Goal: Navigation & Orientation: Understand site structure

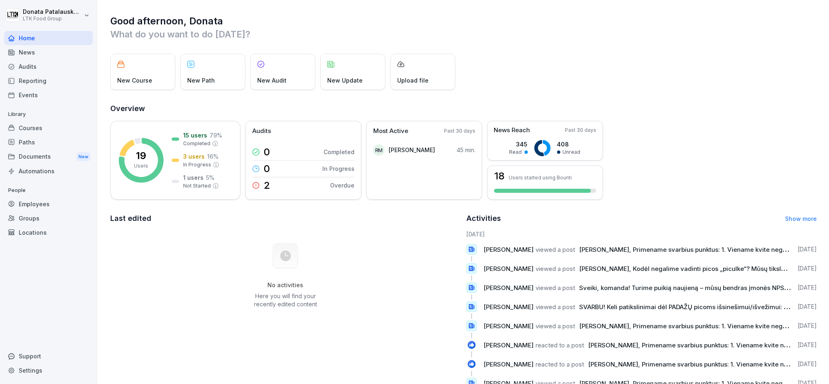
click at [38, 56] on div "News" at bounding box center [48, 52] width 89 height 14
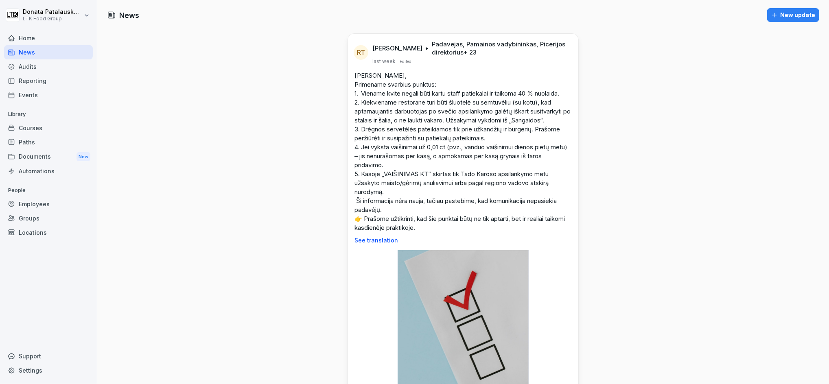
click at [385, 240] on p "See translation" at bounding box center [463, 240] width 217 height 7
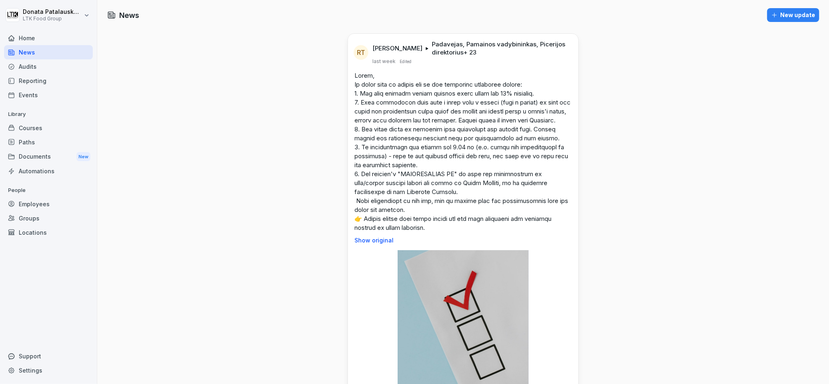
click at [369, 244] on p "Show original" at bounding box center [463, 240] width 217 height 7
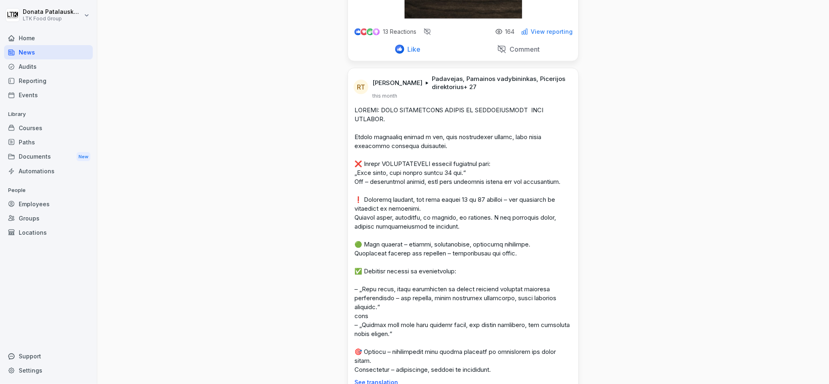
scroll to position [868, 0]
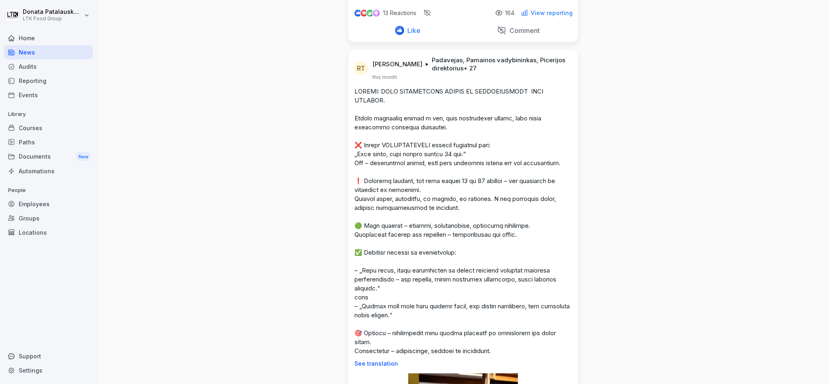
click at [49, 42] on div "Home" at bounding box center [48, 38] width 89 height 14
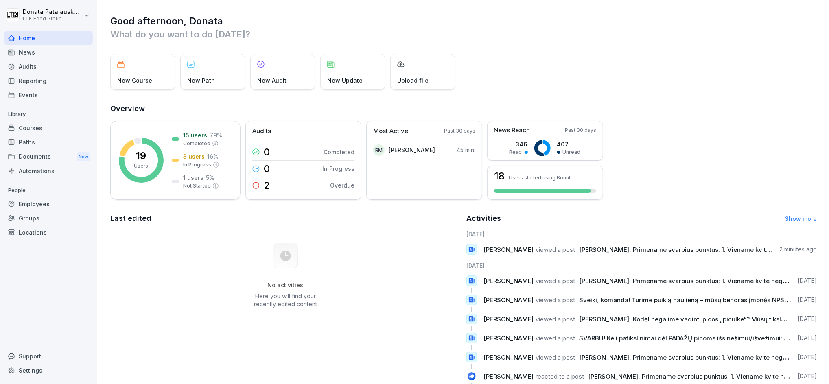
click at [40, 140] on div "Paths" at bounding box center [48, 142] width 89 height 14
click at [44, 207] on div "Employees" at bounding box center [48, 204] width 89 height 14
click at [29, 206] on div "Employees" at bounding box center [48, 204] width 89 height 14
click at [43, 203] on div "Employees" at bounding box center [48, 204] width 89 height 14
click at [26, 219] on div "Groups" at bounding box center [48, 218] width 89 height 14
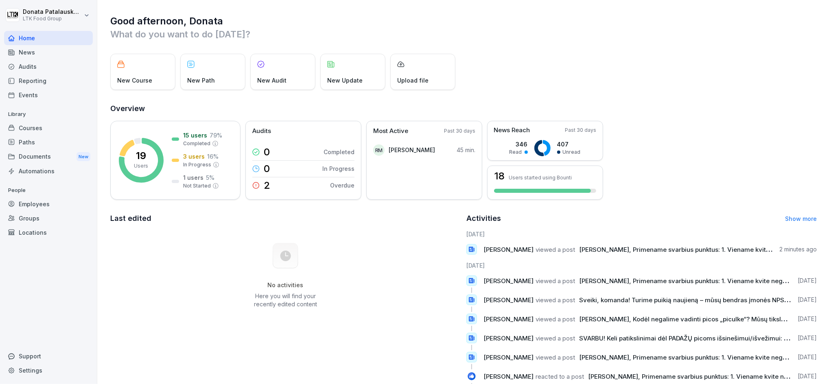
click at [55, 68] on div "Audits" at bounding box center [48, 66] width 89 height 14
click at [26, 53] on div "News" at bounding box center [48, 52] width 89 height 14
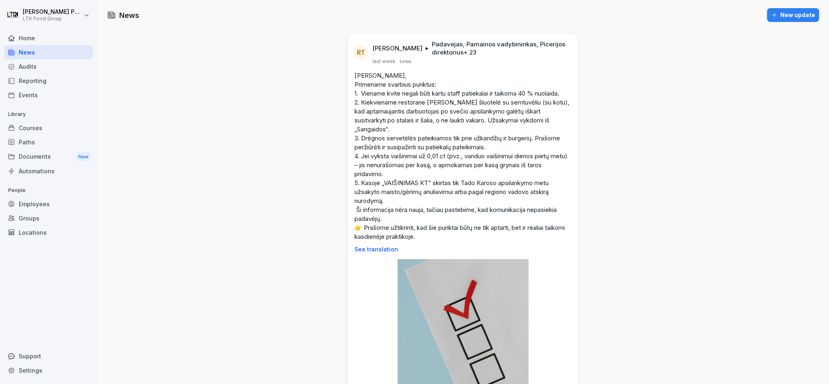
click at [42, 67] on div "Audits" at bounding box center [48, 66] width 89 height 14
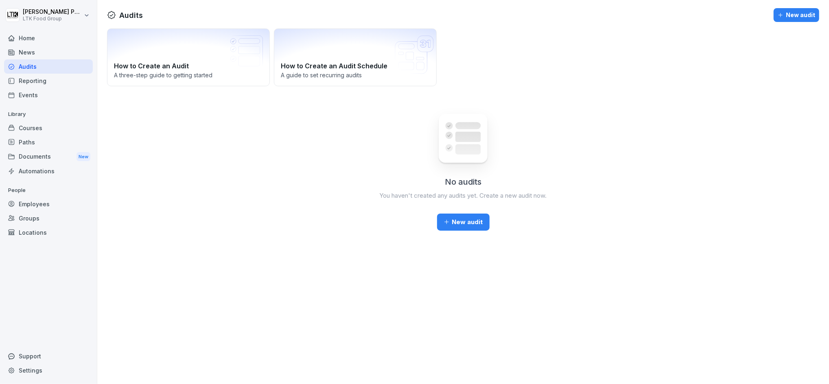
click at [47, 81] on div "Reporting" at bounding box center [48, 81] width 89 height 14
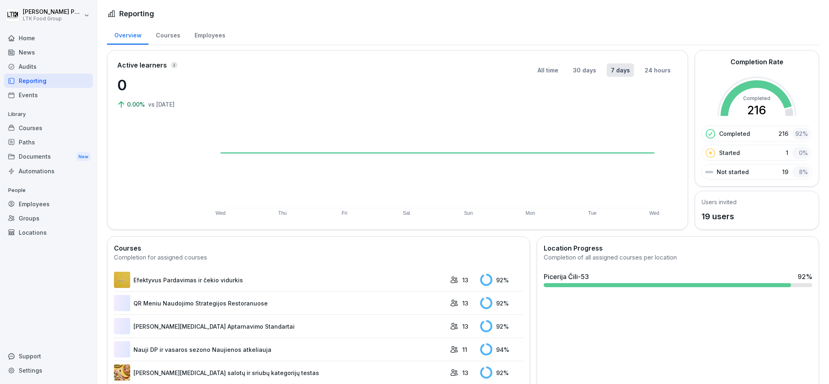
click at [51, 96] on div "Events" at bounding box center [48, 95] width 89 height 14
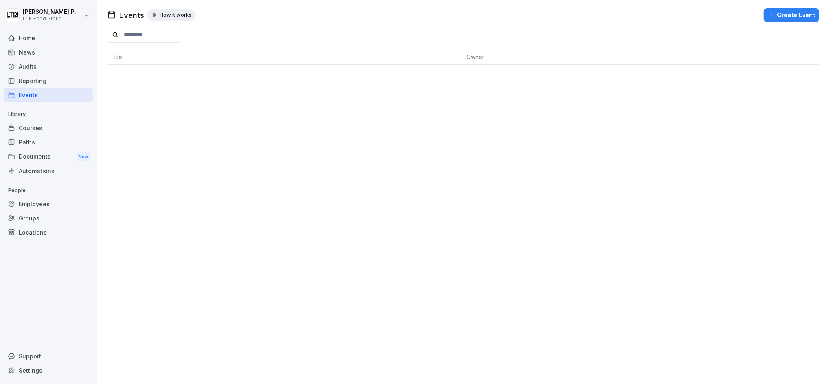
click at [38, 123] on div "Courses" at bounding box center [48, 128] width 89 height 14
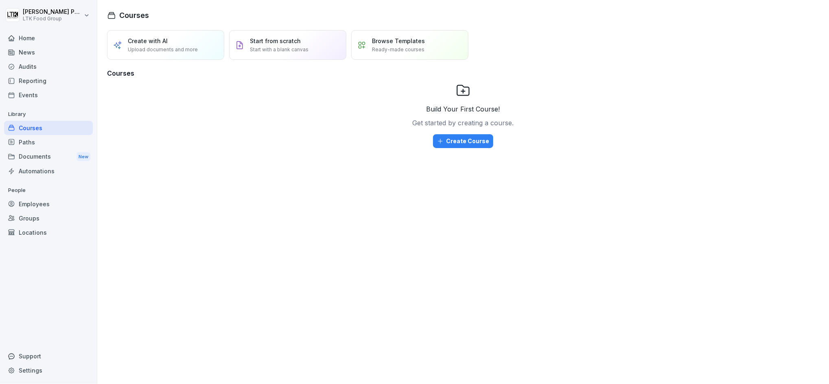
click at [48, 145] on div "Paths" at bounding box center [48, 142] width 89 height 14
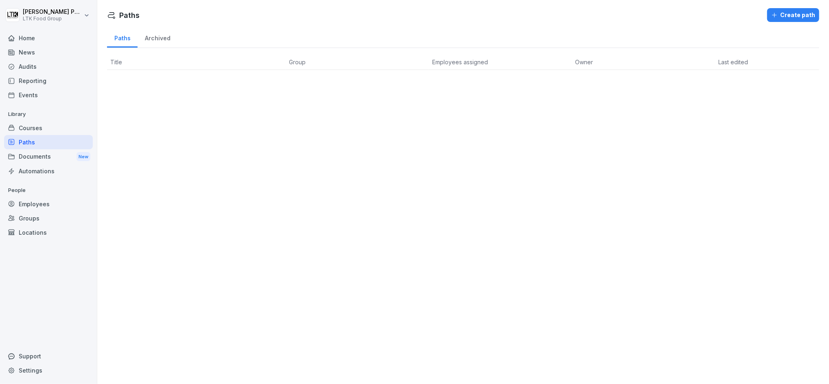
click at [44, 154] on div "Documents New" at bounding box center [48, 156] width 89 height 15
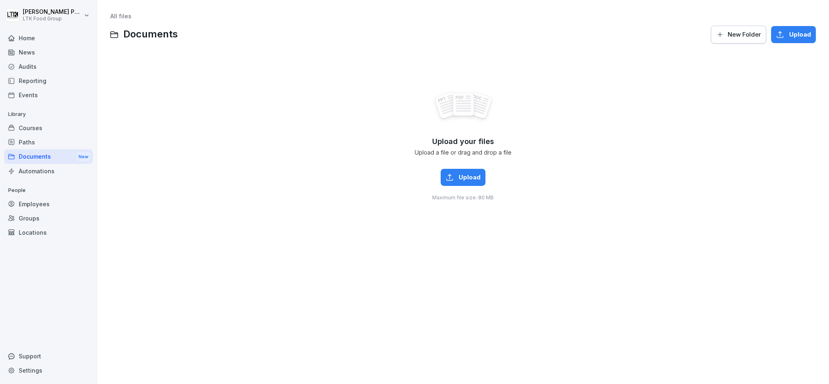
click at [54, 170] on div "Automations" at bounding box center [48, 171] width 89 height 14
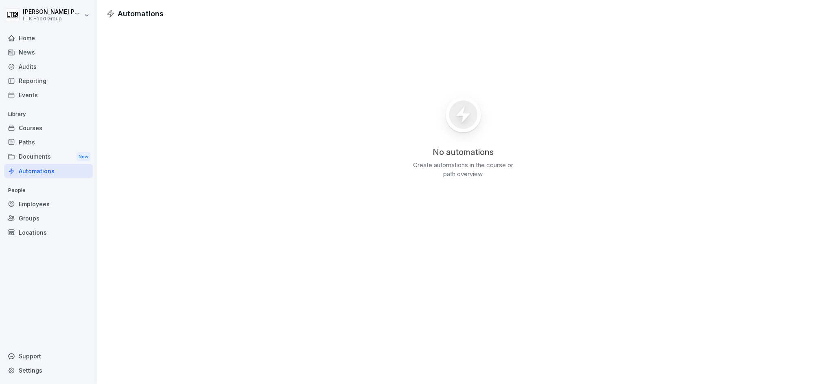
click at [40, 202] on div "Employees" at bounding box center [48, 204] width 89 height 14
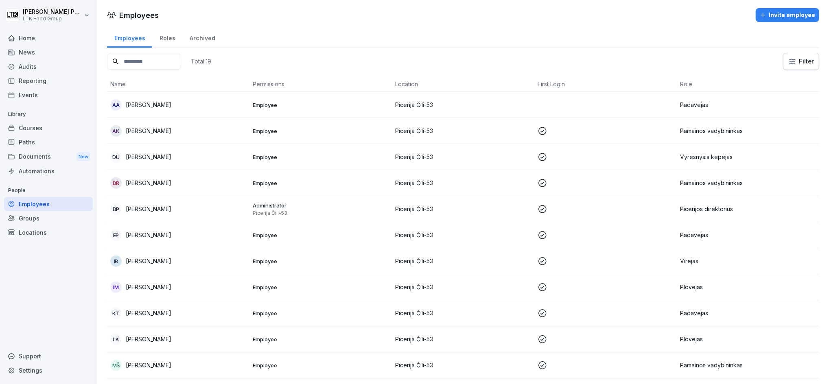
click at [471, 112] on td "Picerija Čili-53" at bounding box center [463, 105] width 142 height 26
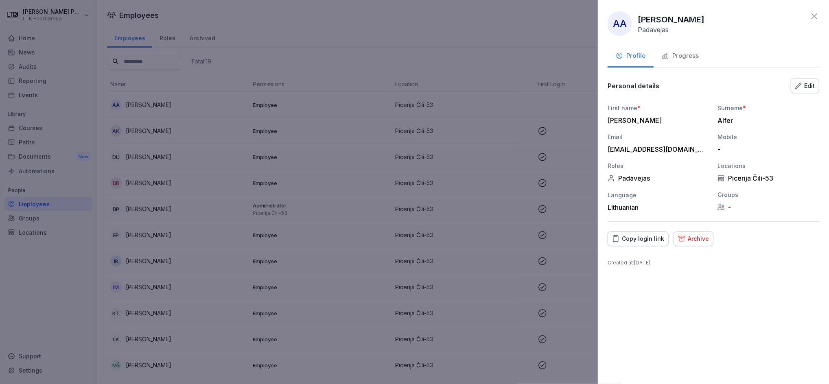
click at [689, 56] on div "Progress" at bounding box center [680, 55] width 37 height 9
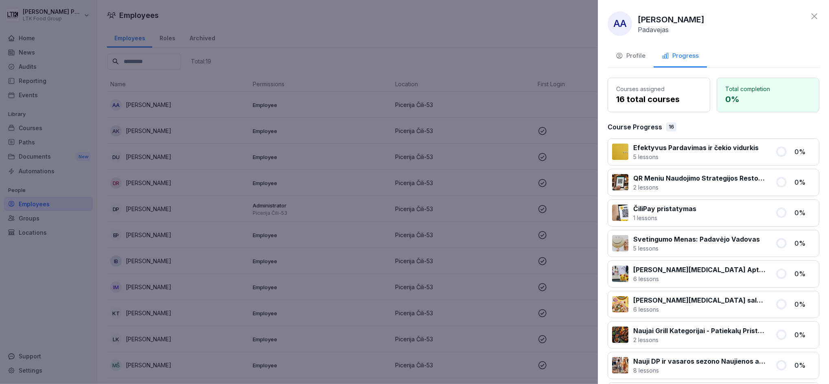
click at [632, 56] on div "Profile" at bounding box center [631, 55] width 30 height 9
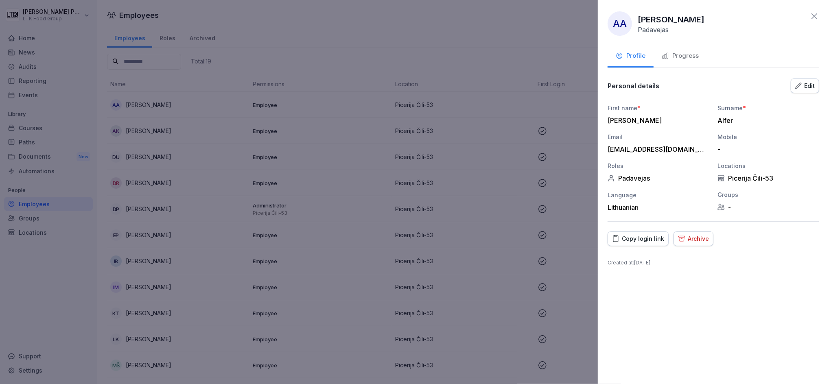
click at [674, 54] on div "Progress" at bounding box center [680, 55] width 37 height 9
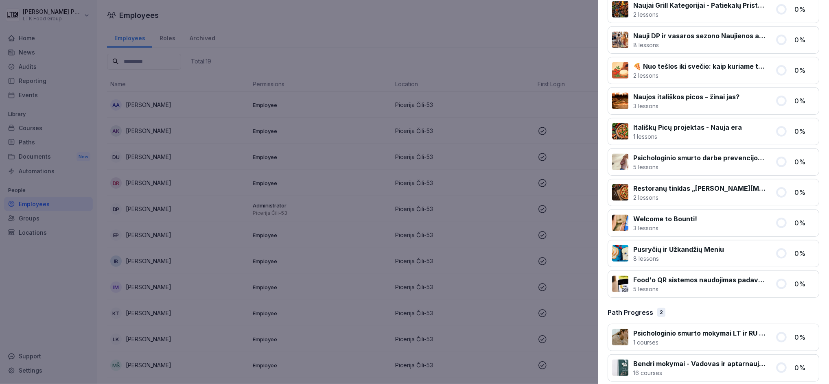
scroll to position [335, 0]
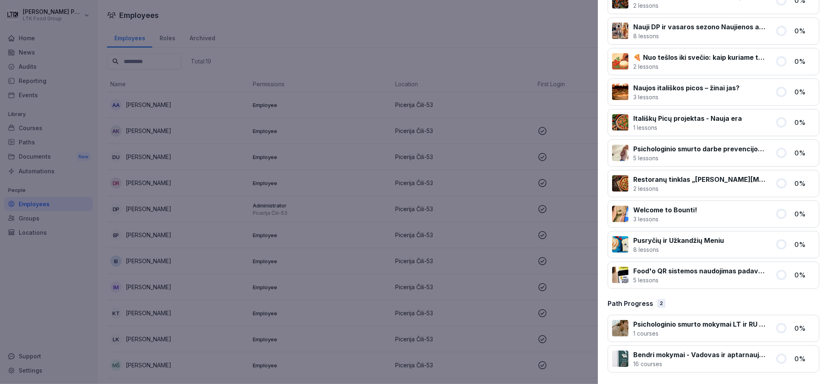
click at [469, 170] on div at bounding box center [414, 192] width 829 height 384
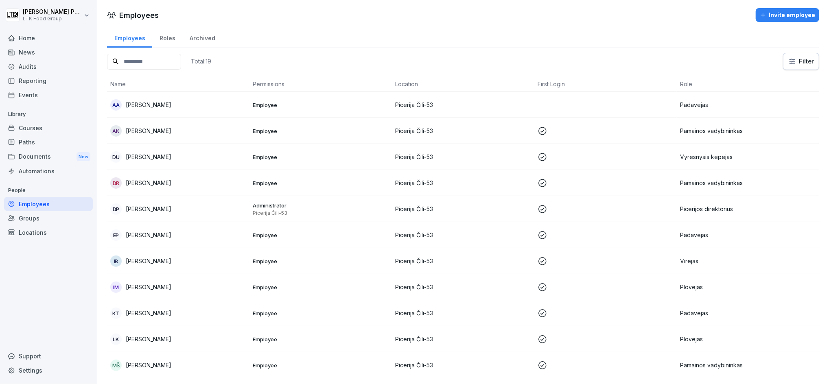
click at [413, 141] on td "Picerija Čili-53" at bounding box center [463, 131] width 142 height 26
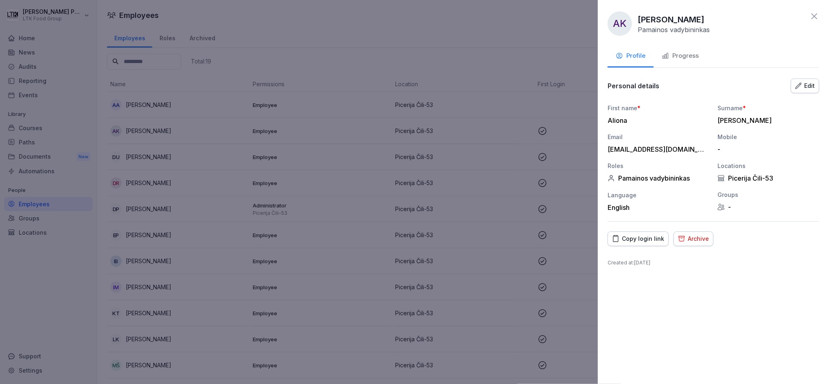
click at [671, 64] on button "Progress" at bounding box center [680, 57] width 53 height 22
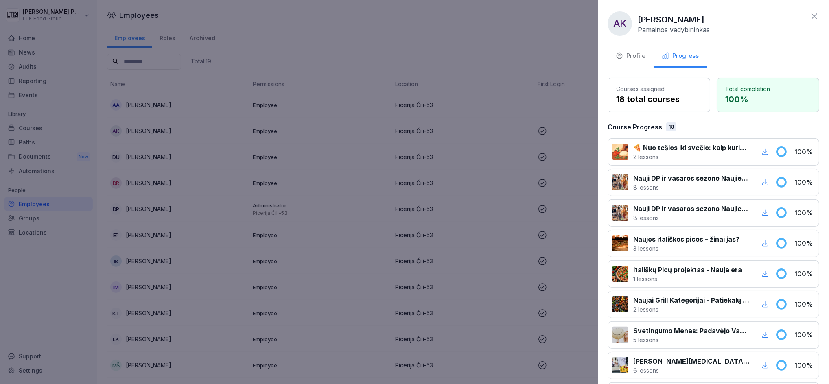
click at [460, 151] on div at bounding box center [414, 192] width 829 height 384
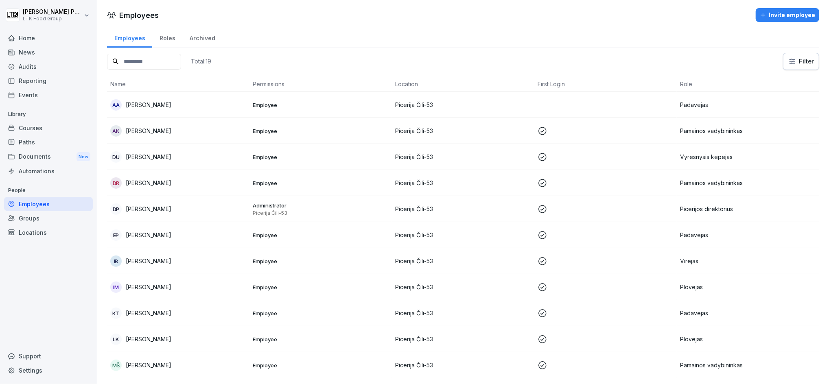
click at [470, 158] on p "Picerija Čili-53" at bounding box center [463, 157] width 136 height 9
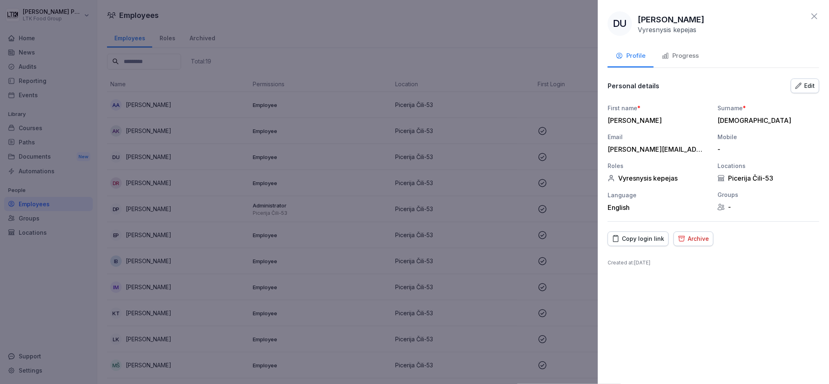
click at [691, 55] on div "Progress" at bounding box center [680, 55] width 37 height 9
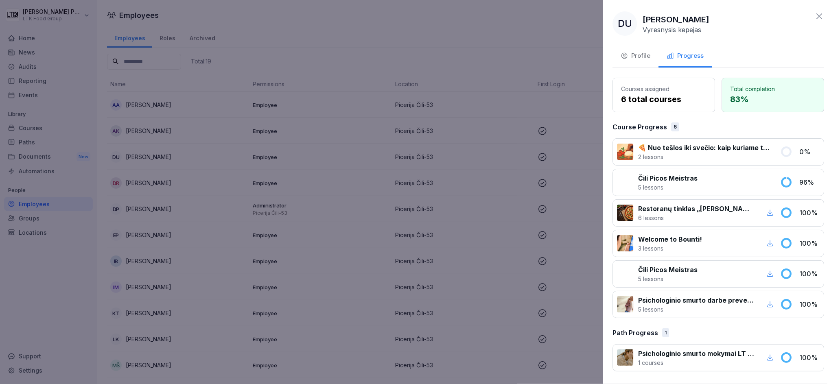
click at [474, 223] on div at bounding box center [414, 192] width 829 height 384
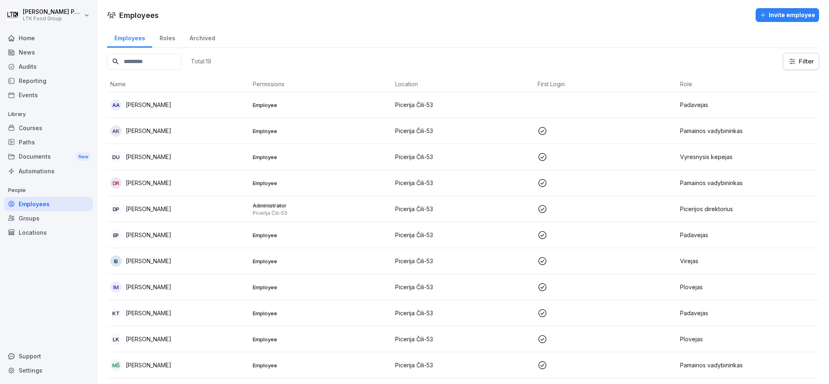
click at [446, 186] on p "Picerija Čili-53" at bounding box center [463, 183] width 136 height 9
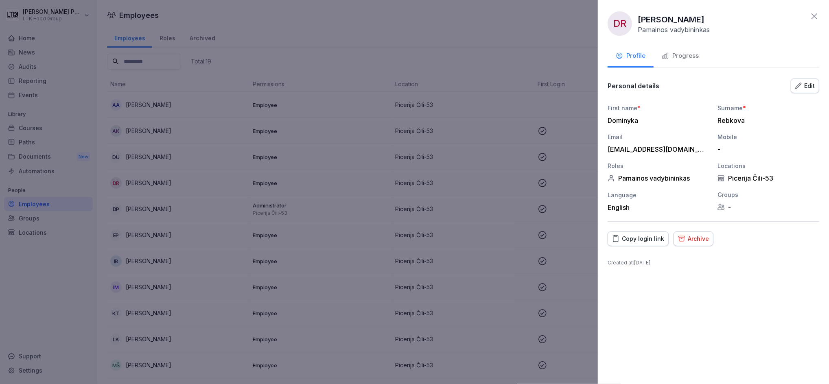
click at [677, 54] on div "Progress" at bounding box center [680, 55] width 37 height 9
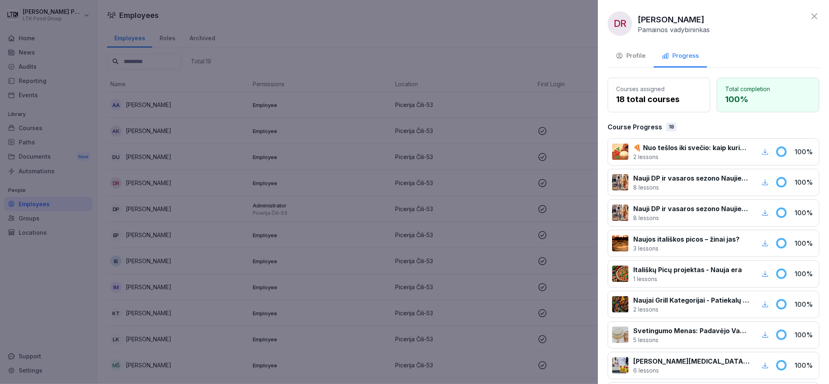
click at [494, 207] on div at bounding box center [414, 192] width 829 height 384
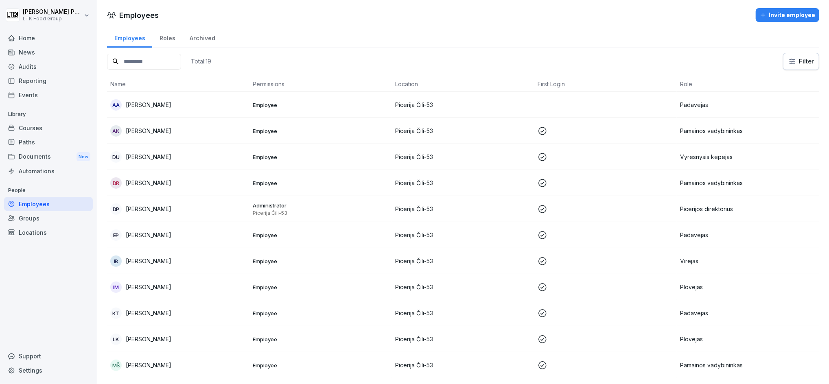
click at [490, 243] on td "Picerija Čili-53" at bounding box center [463, 235] width 142 height 26
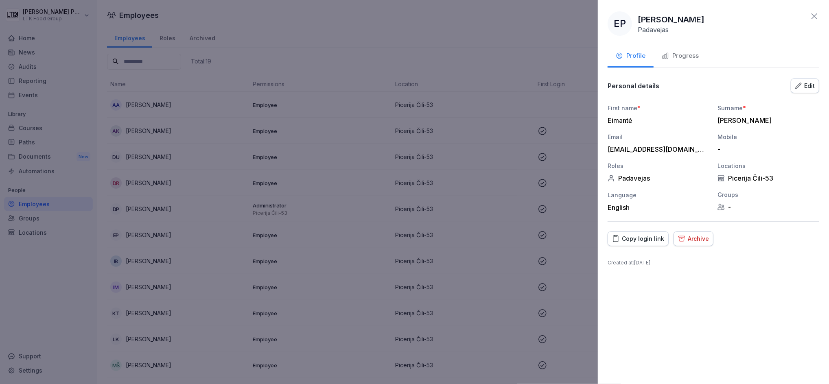
click at [675, 60] on div "Progress" at bounding box center [680, 55] width 37 height 9
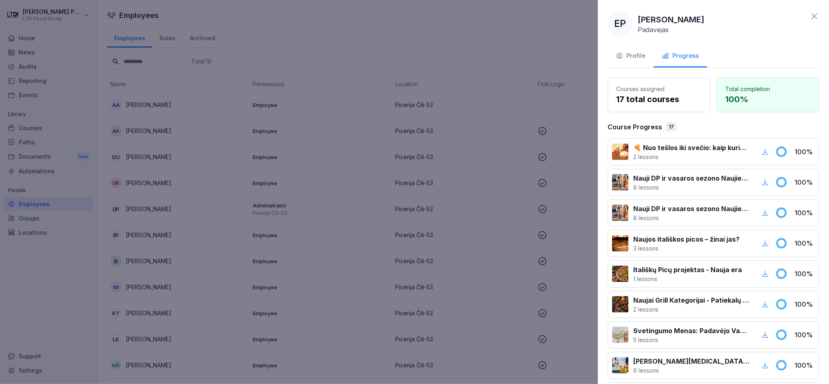
click at [478, 210] on div at bounding box center [414, 192] width 829 height 384
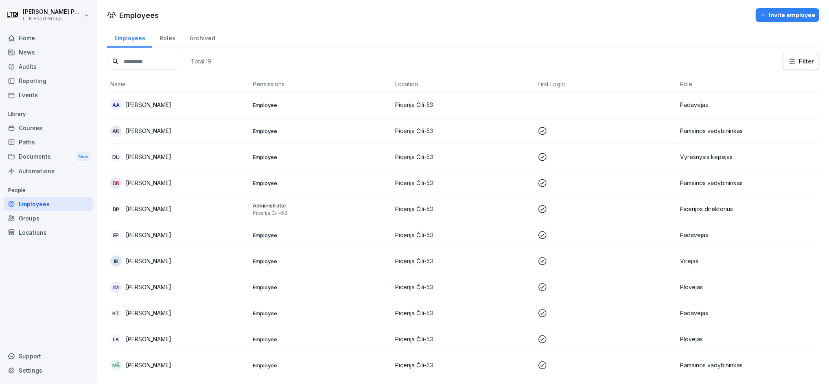
click at [379, 188] on td "Employee" at bounding box center [320, 183] width 142 height 26
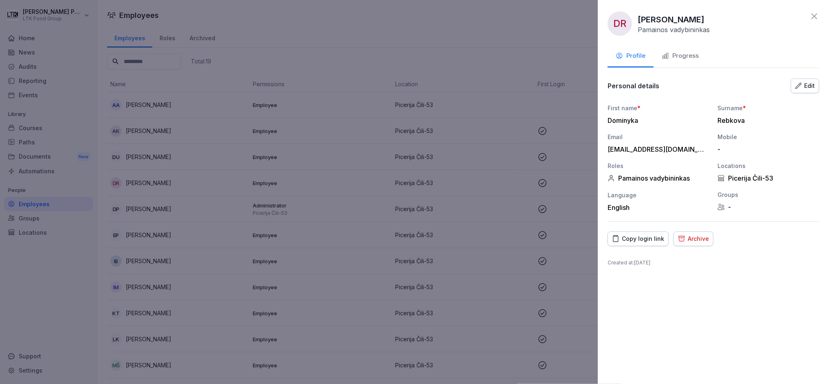
click at [689, 55] on div "Progress" at bounding box center [680, 55] width 37 height 9
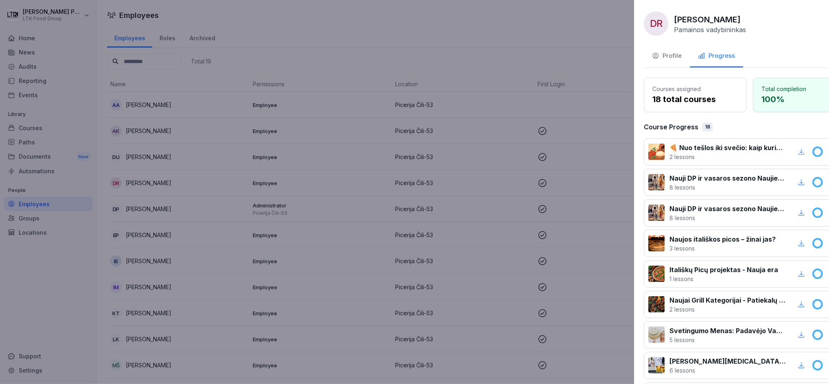
click at [522, 142] on div at bounding box center [414, 192] width 829 height 384
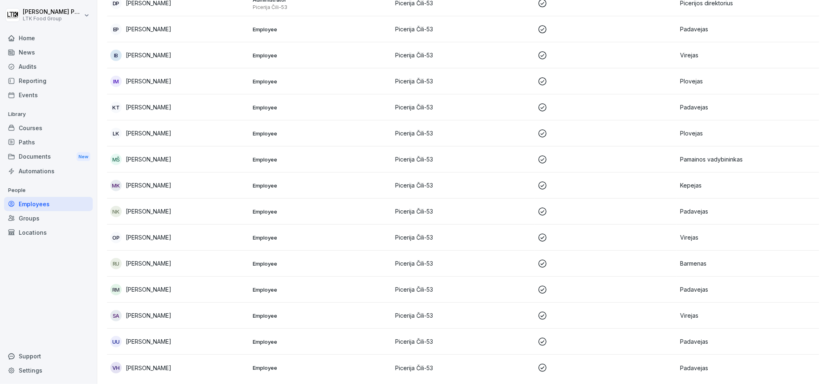
scroll to position [217, 0]
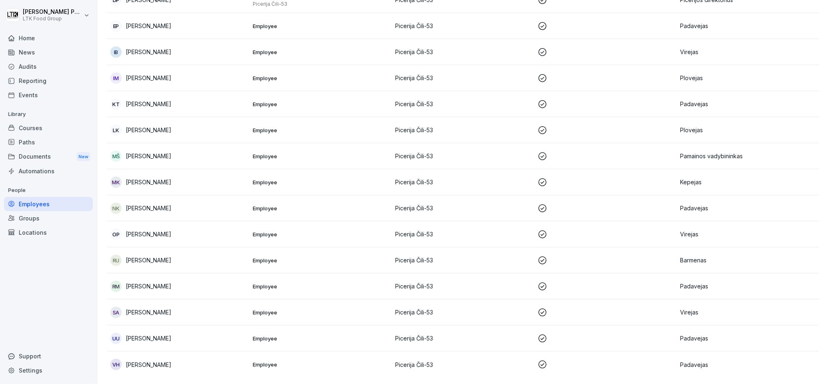
click at [302, 361] on p "Employee" at bounding box center [321, 364] width 136 height 7
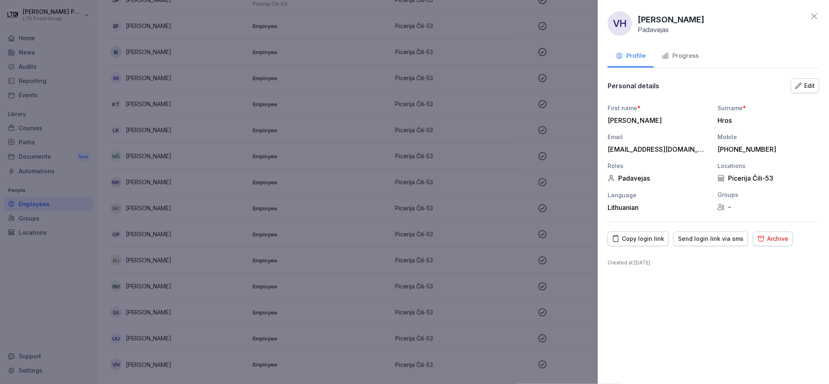
click at [682, 62] on button "Progress" at bounding box center [680, 57] width 53 height 22
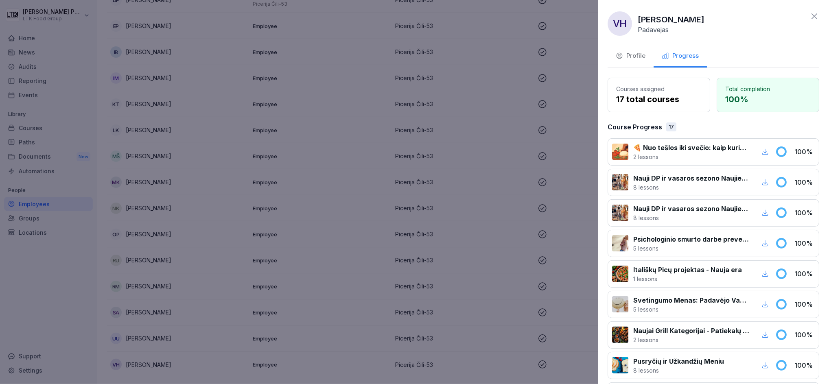
click at [512, 188] on div at bounding box center [414, 192] width 829 height 384
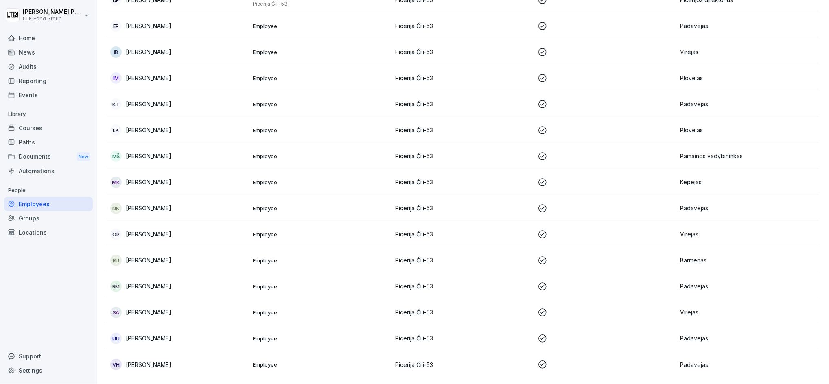
click at [302, 337] on td "Employee" at bounding box center [320, 339] width 142 height 26
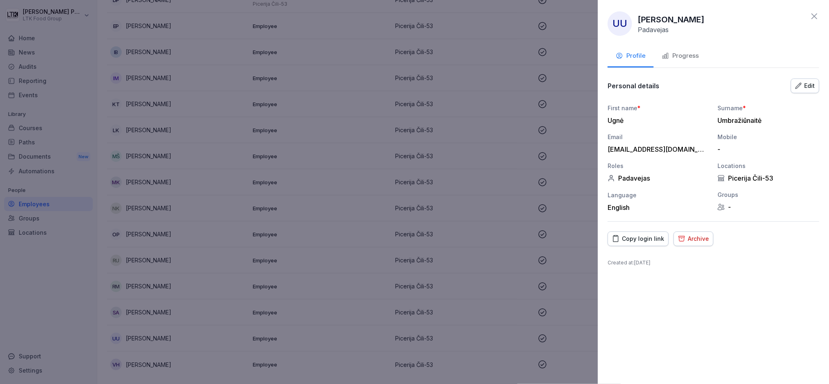
click at [686, 55] on div "Progress" at bounding box center [680, 55] width 37 height 9
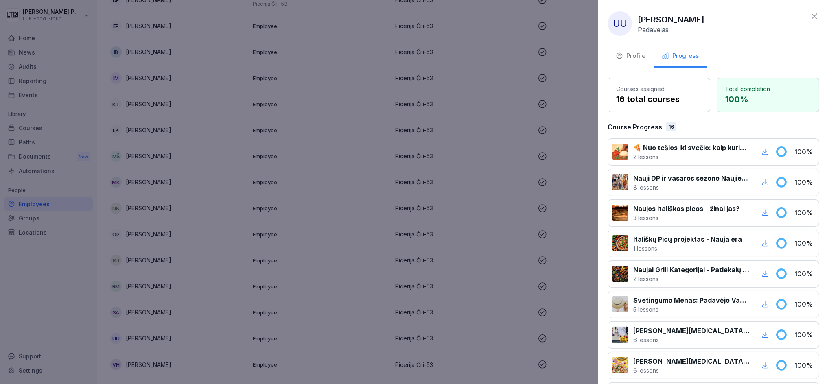
click at [530, 140] on div at bounding box center [414, 192] width 829 height 384
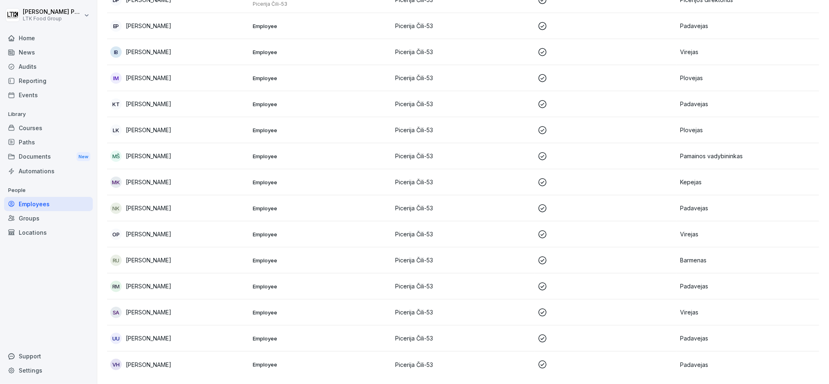
click at [348, 309] on td "Employee" at bounding box center [320, 313] width 142 height 26
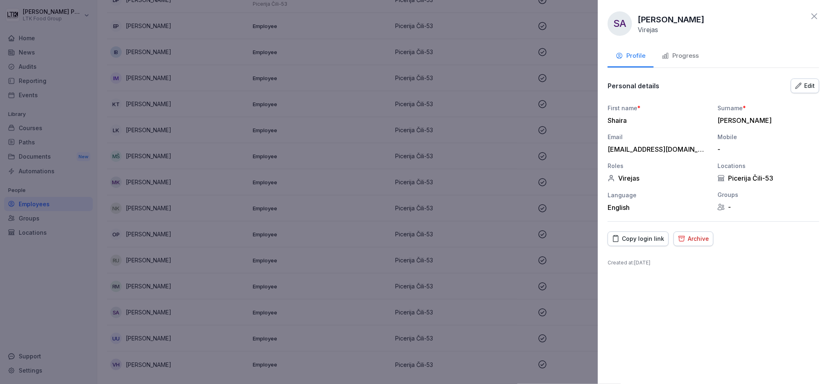
click at [695, 57] on div "Progress" at bounding box center [680, 55] width 37 height 9
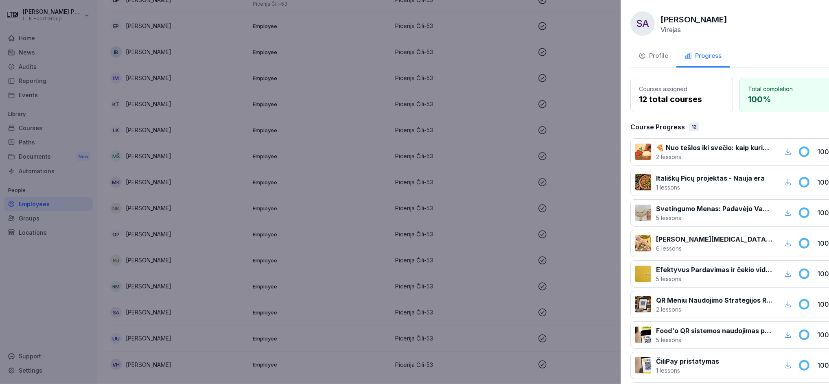
click at [418, 216] on div at bounding box center [414, 192] width 829 height 384
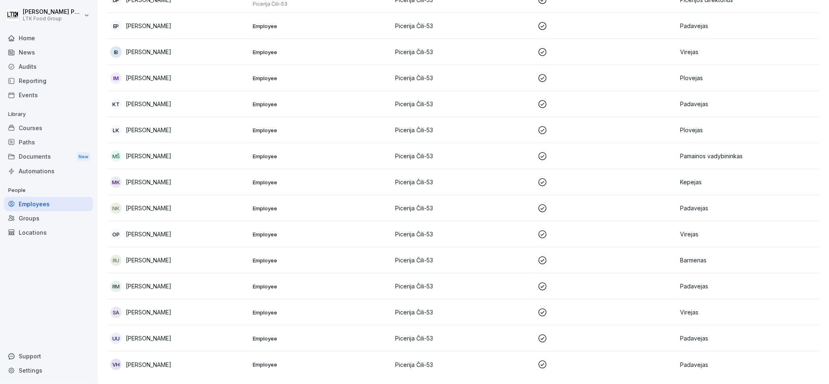
click at [324, 284] on td "Employee" at bounding box center [320, 287] width 142 height 26
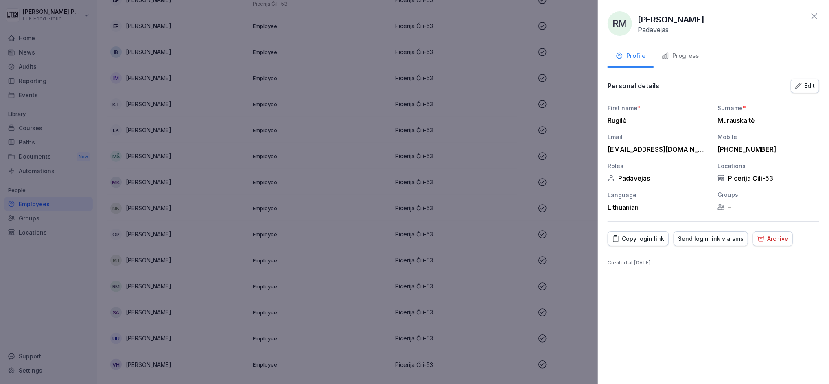
click at [688, 51] on div "Progress" at bounding box center [680, 55] width 37 height 9
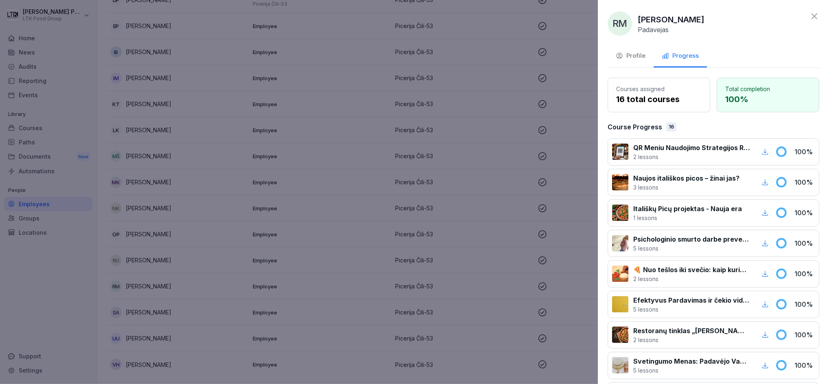
click at [420, 221] on div at bounding box center [414, 192] width 829 height 384
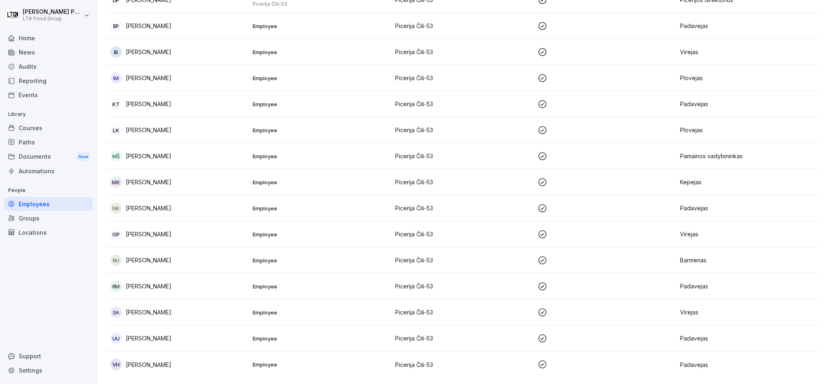
click at [328, 257] on p "Employee" at bounding box center [321, 260] width 136 height 7
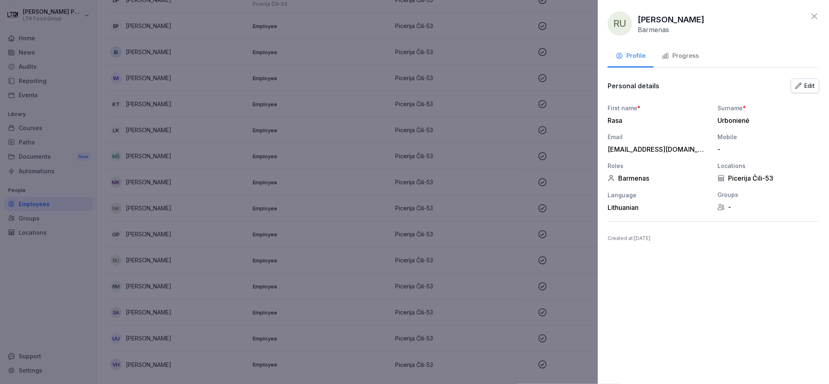
click at [693, 54] on div "Progress" at bounding box center [680, 55] width 37 height 9
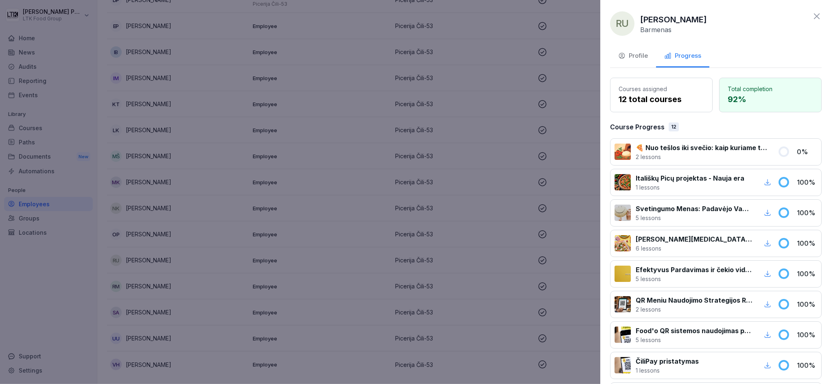
click at [347, 243] on div at bounding box center [414, 192] width 829 height 384
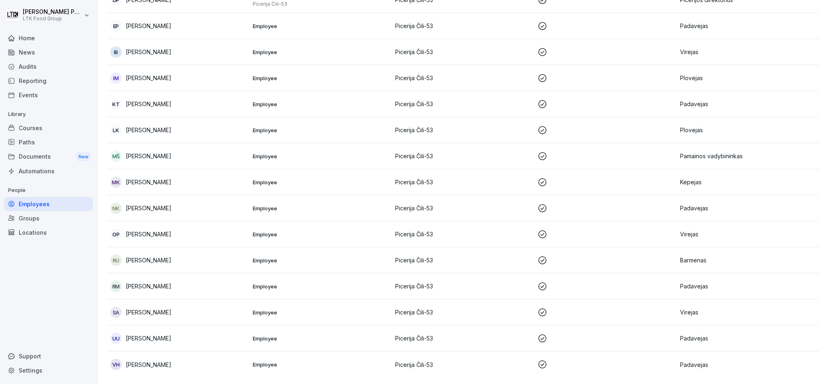
click at [333, 231] on p "Employee" at bounding box center [321, 234] width 136 height 7
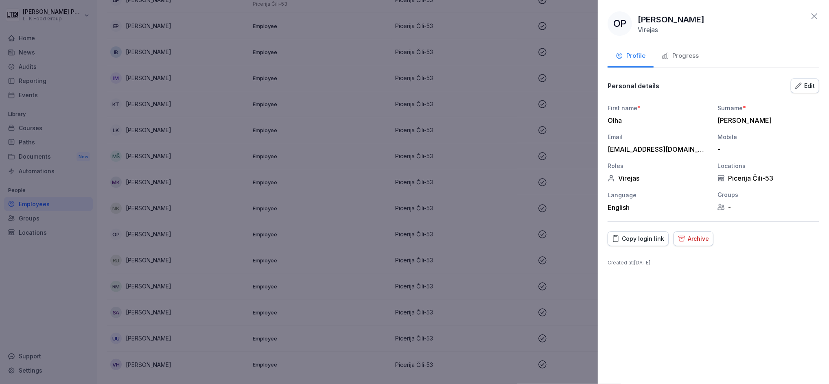
click at [684, 52] on div "Progress" at bounding box center [680, 55] width 37 height 9
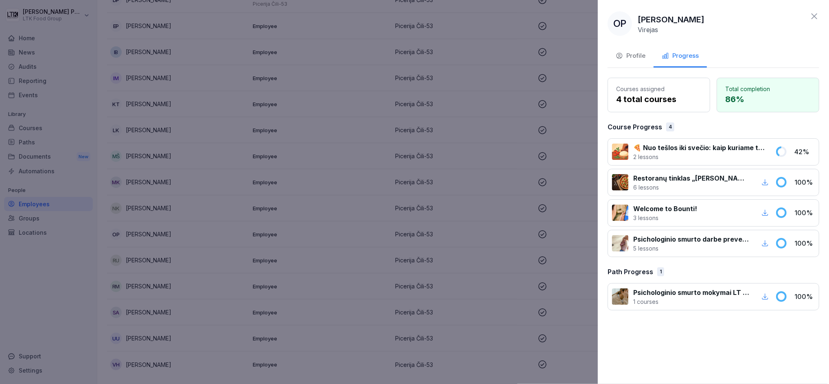
click at [373, 201] on div at bounding box center [414, 192] width 829 height 384
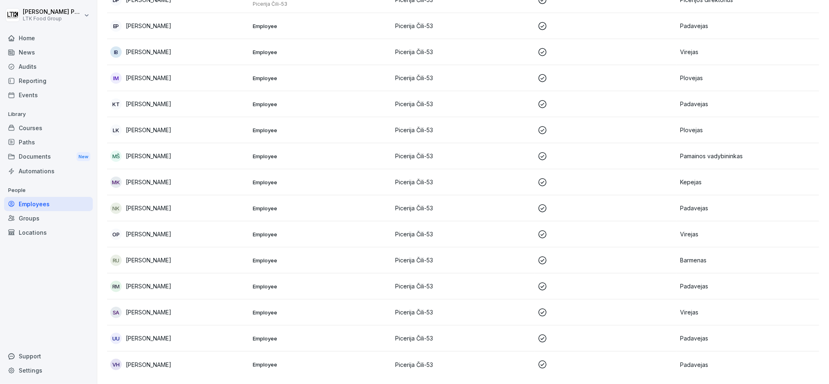
click at [348, 205] on p "Employee" at bounding box center [321, 208] width 136 height 7
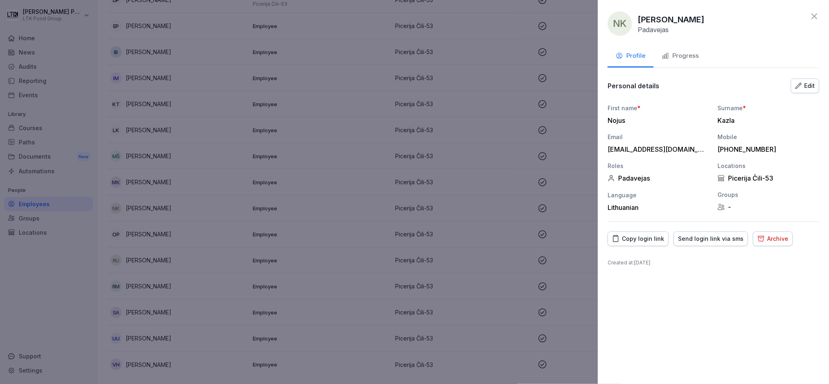
click at [689, 61] on button "Progress" at bounding box center [680, 57] width 53 height 22
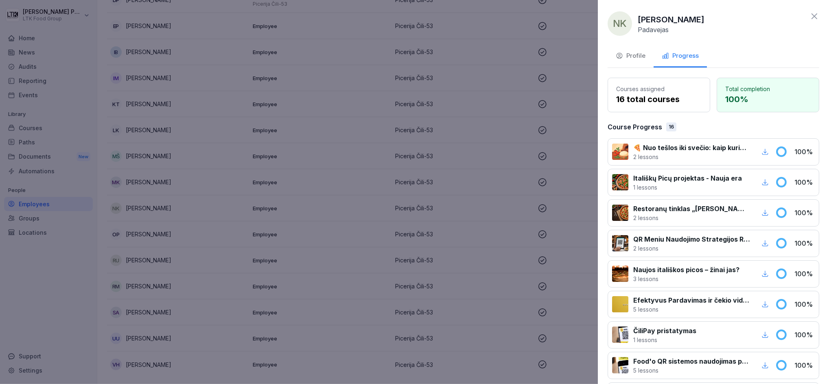
click at [425, 201] on div at bounding box center [414, 192] width 829 height 384
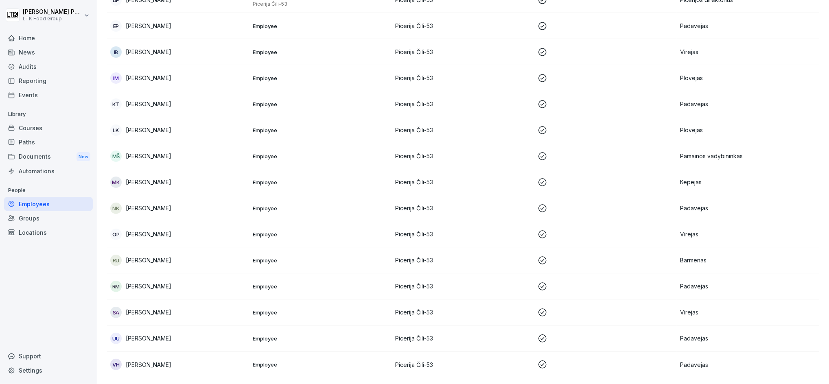
click at [335, 182] on td "Employee" at bounding box center [320, 182] width 142 height 26
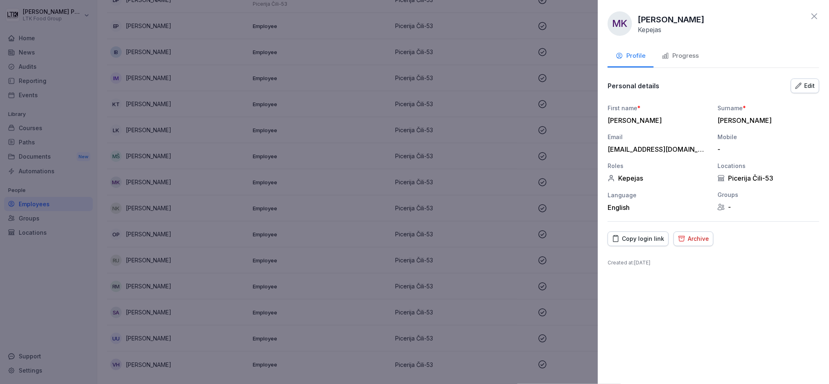
click at [675, 62] on button "Progress" at bounding box center [680, 57] width 53 height 22
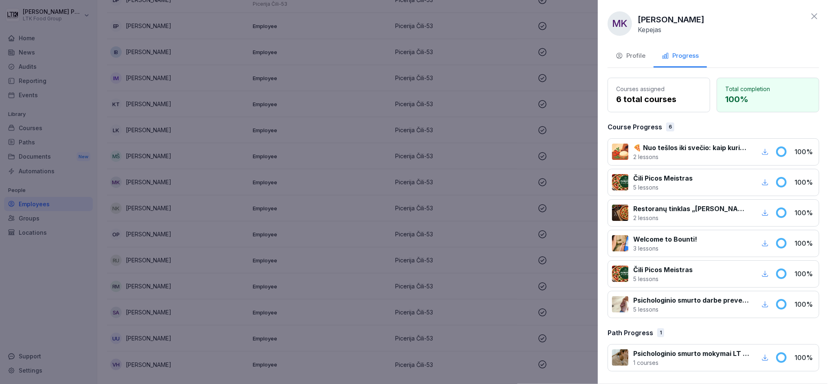
click at [362, 188] on div at bounding box center [414, 192] width 829 height 384
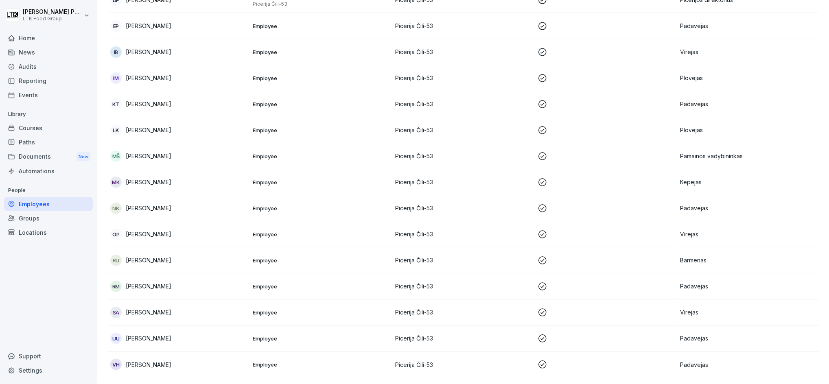
click at [369, 153] on td "Employee" at bounding box center [320, 156] width 142 height 26
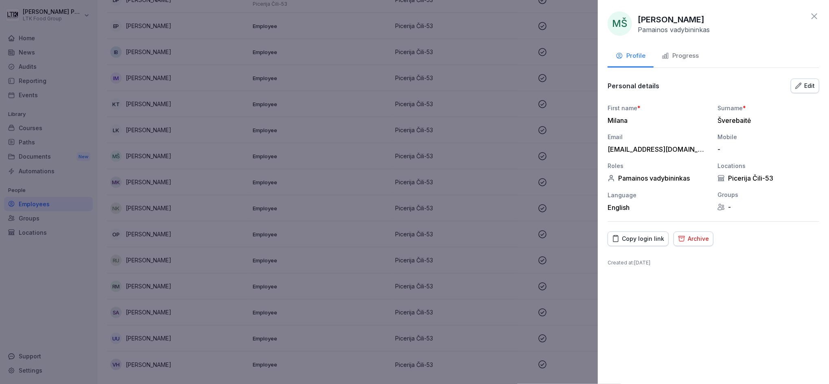
click at [685, 55] on div "Progress" at bounding box center [680, 55] width 37 height 9
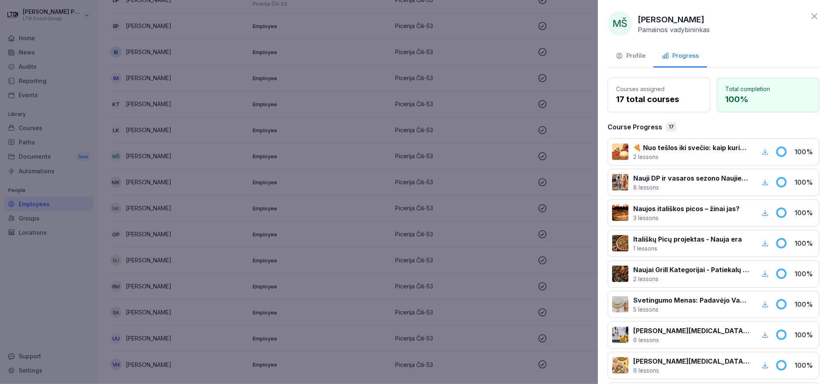
click at [437, 137] on div at bounding box center [414, 192] width 829 height 384
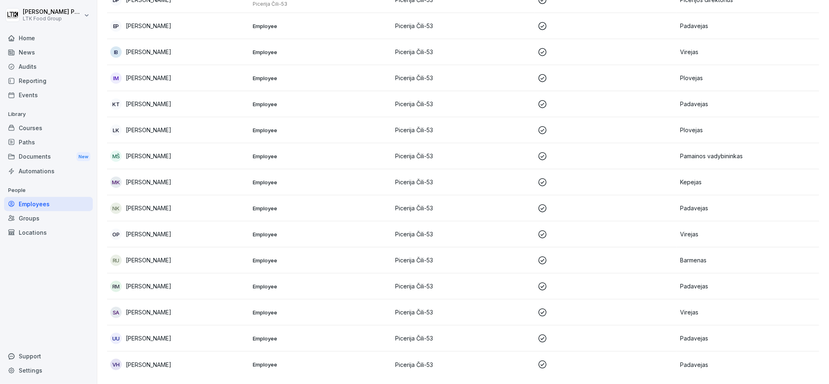
click at [368, 126] on td "Employee" at bounding box center [320, 130] width 142 height 26
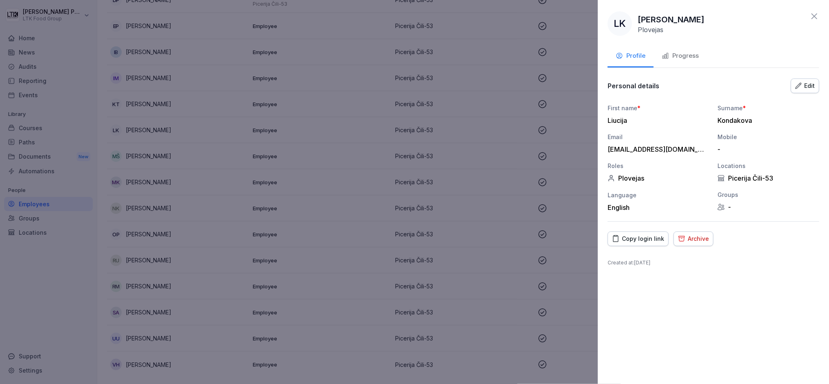
click at [693, 61] on button "Progress" at bounding box center [680, 57] width 53 height 22
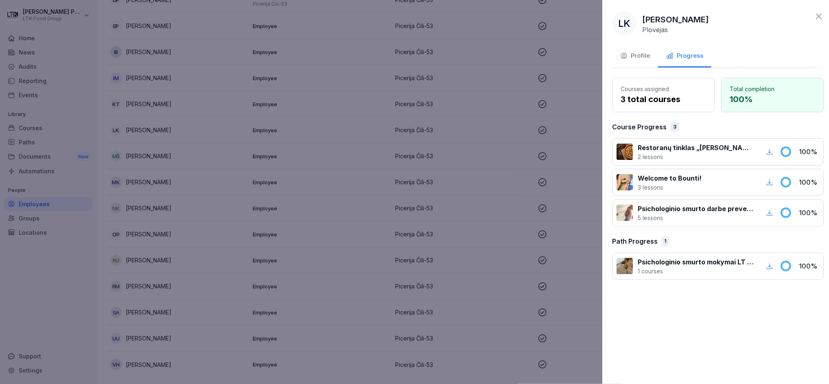
click at [368, 93] on div at bounding box center [414, 192] width 829 height 384
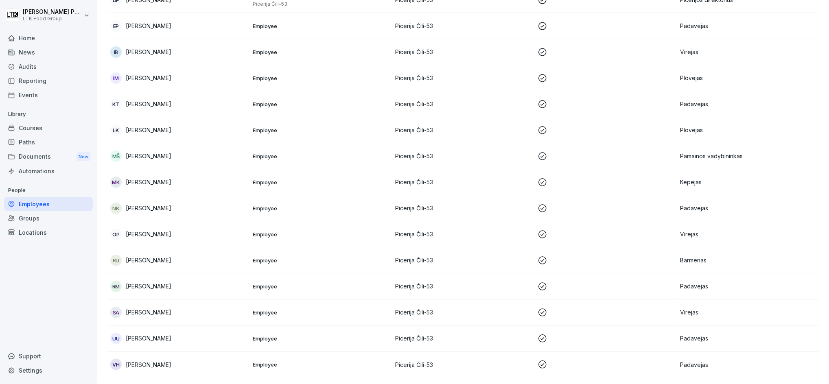
click at [357, 91] on td "Employee" at bounding box center [320, 104] width 142 height 26
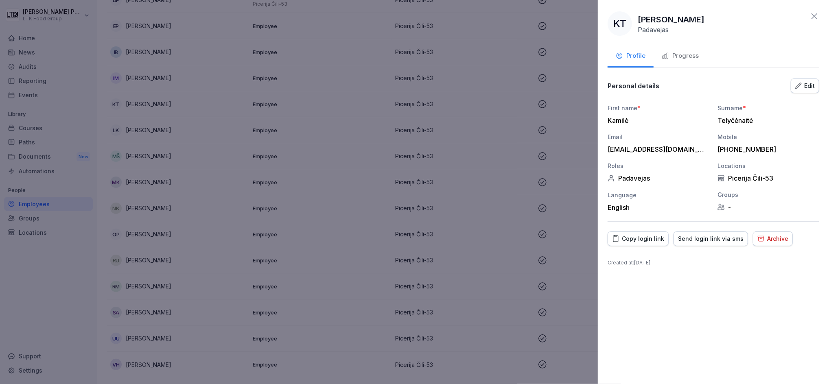
click at [684, 53] on div "Progress" at bounding box center [680, 55] width 37 height 9
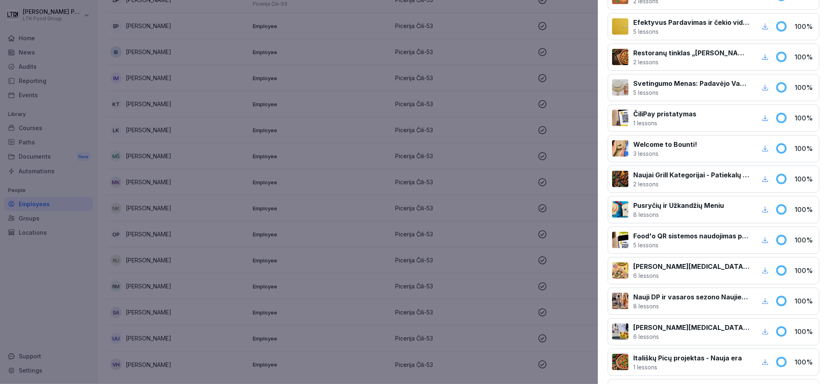
scroll to position [335, 0]
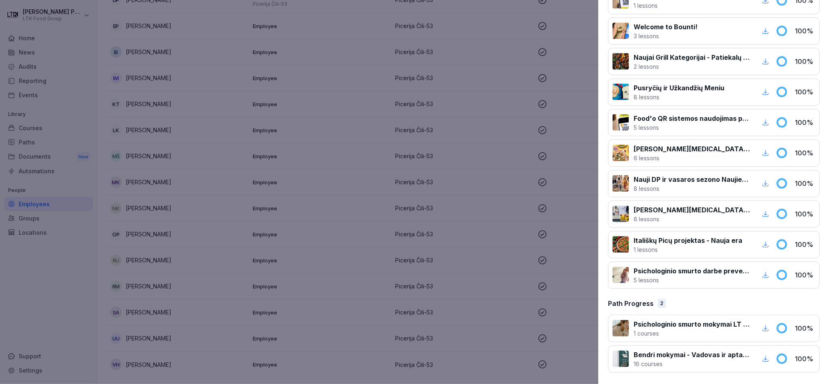
click at [372, 163] on div at bounding box center [414, 192] width 829 height 384
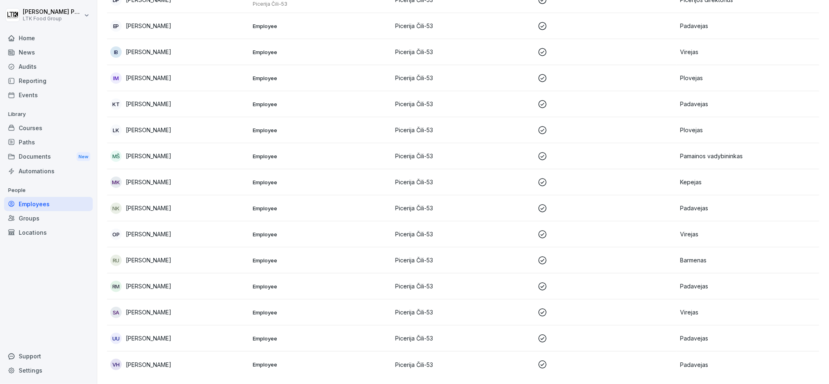
click at [330, 75] on td "Employee" at bounding box center [320, 78] width 142 height 26
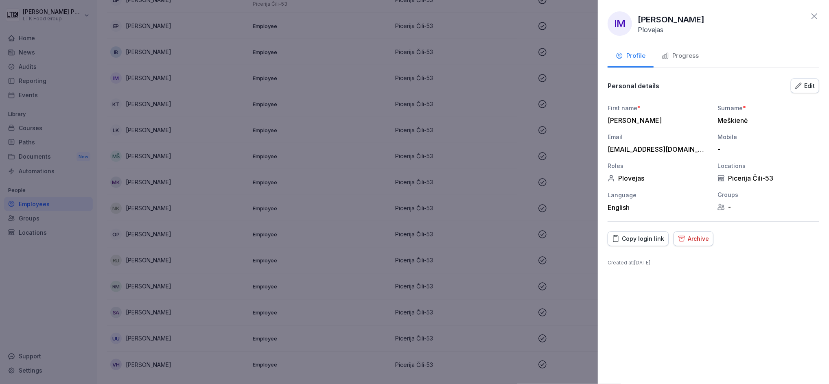
click at [698, 51] on div "Progress" at bounding box center [680, 55] width 37 height 9
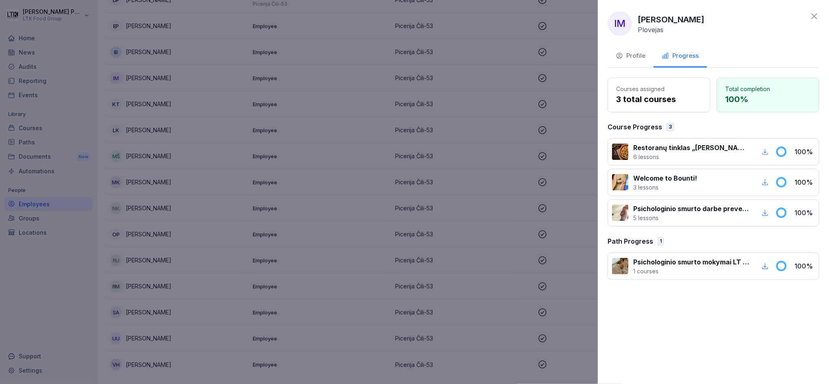
click at [341, 104] on div at bounding box center [414, 192] width 829 height 384
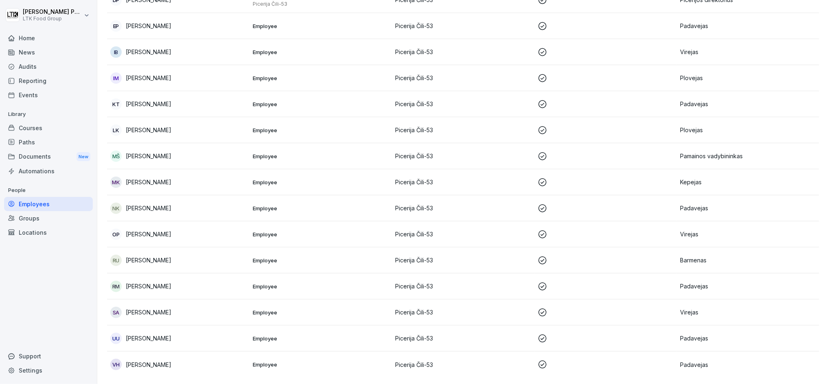
scroll to position [163, 0]
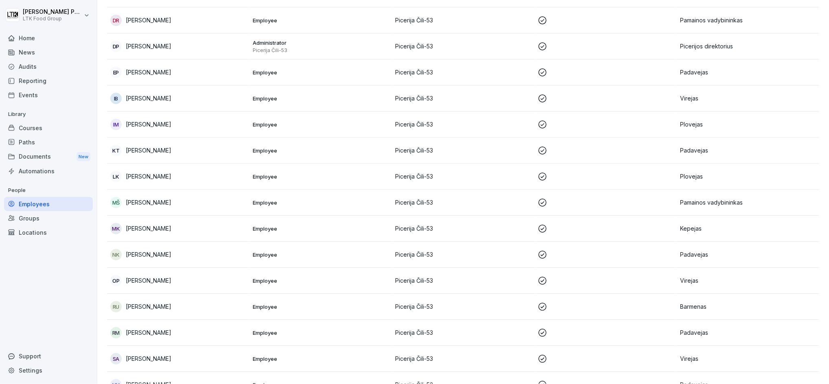
click at [315, 122] on p "Employee" at bounding box center [321, 124] width 136 height 7
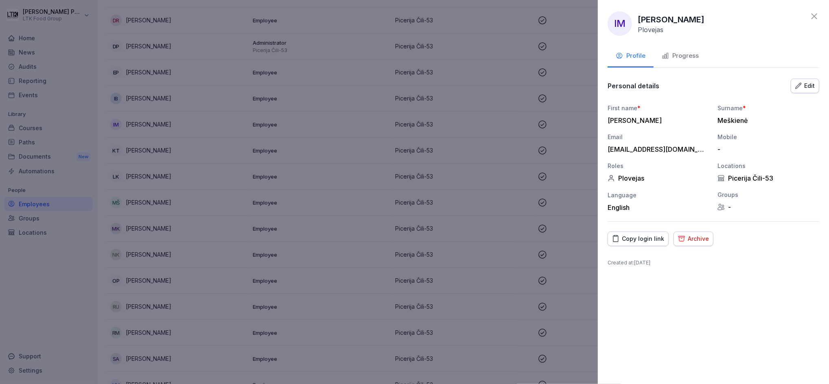
click at [688, 55] on div "Progress" at bounding box center [680, 55] width 37 height 9
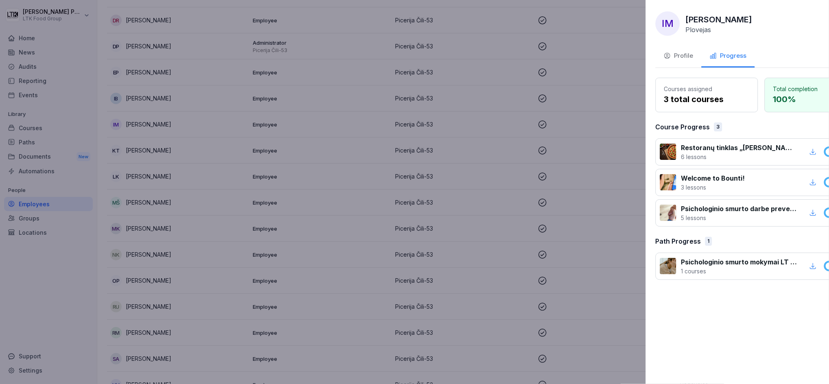
click at [392, 155] on div at bounding box center [414, 192] width 829 height 384
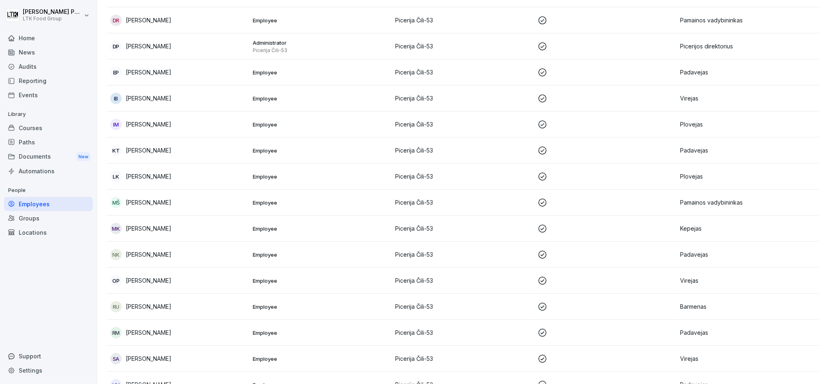
click at [303, 98] on p "Employee" at bounding box center [321, 98] width 136 height 7
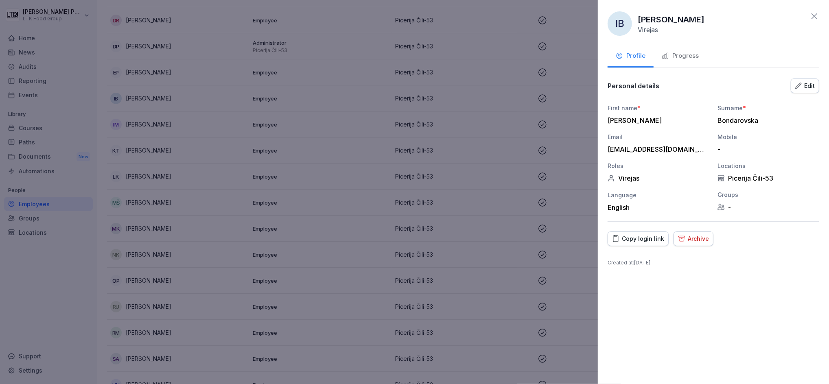
click at [681, 53] on div "Progress" at bounding box center [680, 55] width 37 height 9
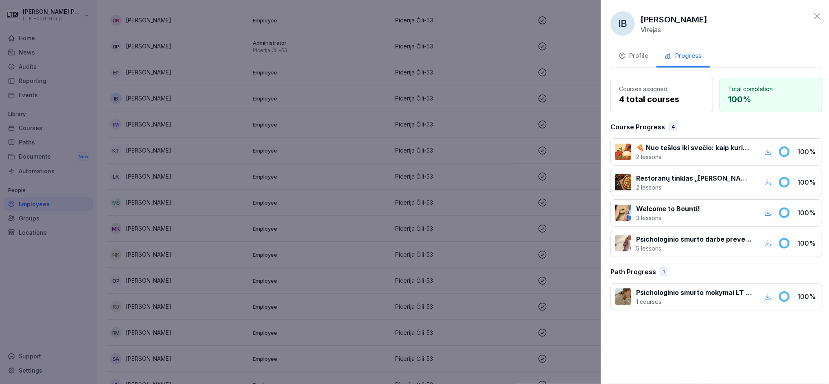
click at [419, 142] on div at bounding box center [414, 192] width 829 height 384
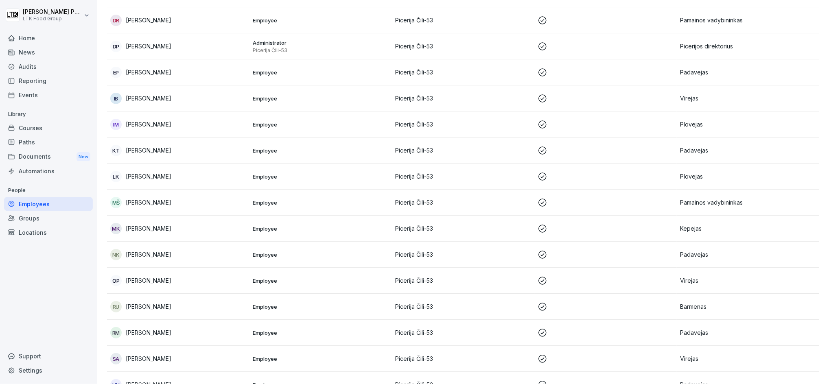
click at [305, 76] on td "Employee" at bounding box center [320, 72] width 142 height 26
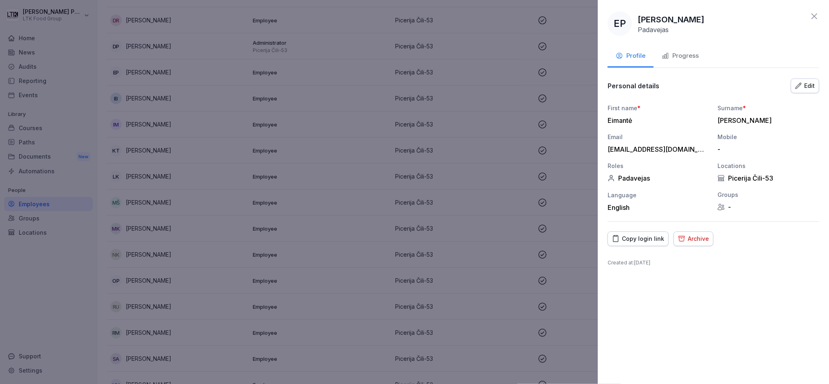
click at [686, 60] on div "Progress" at bounding box center [680, 55] width 37 height 9
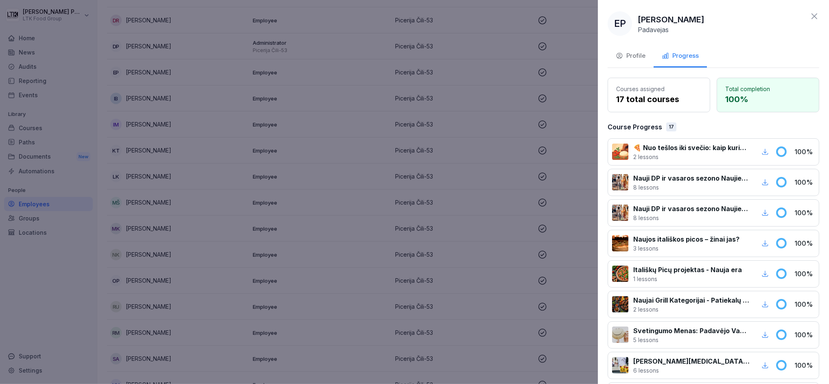
click at [405, 124] on div at bounding box center [414, 192] width 829 height 384
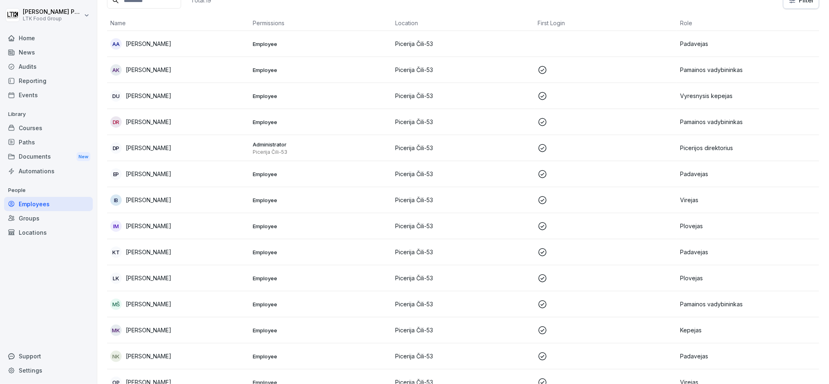
scroll to position [54, 0]
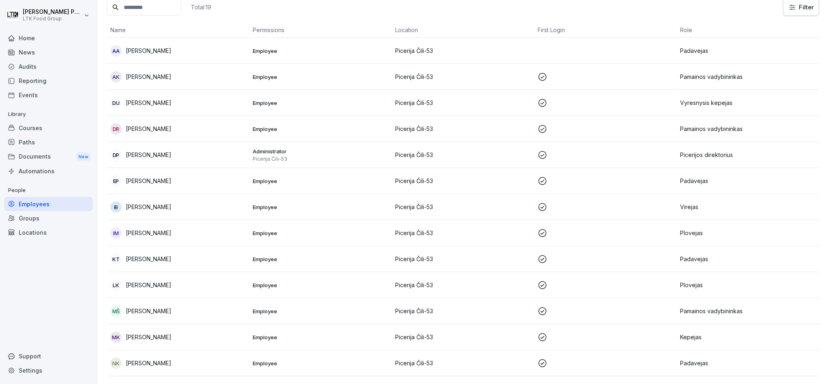
click at [296, 143] on td "Administrator Picerija Čili-53" at bounding box center [320, 155] width 142 height 26
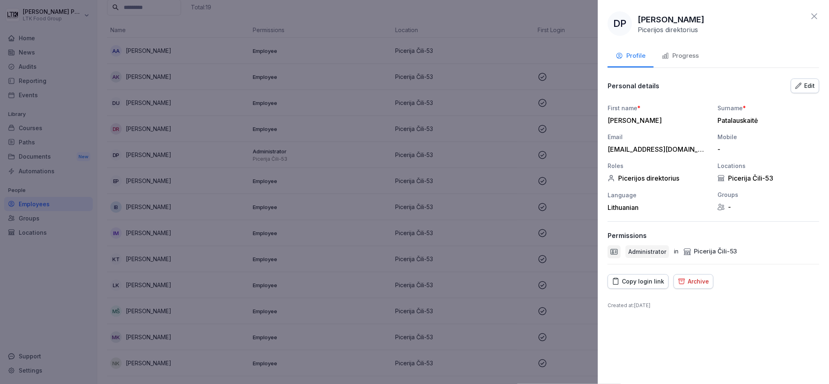
click at [692, 62] on button "Progress" at bounding box center [680, 57] width 53 height 22
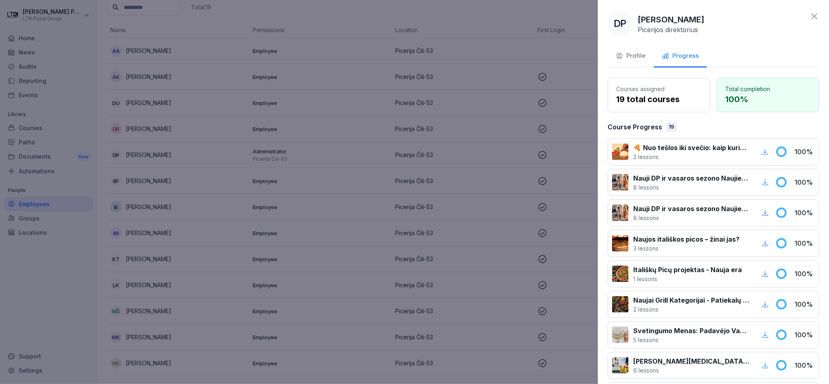
click at [810, 20] on icon at bounding box center [815, 16] width 10 height 10
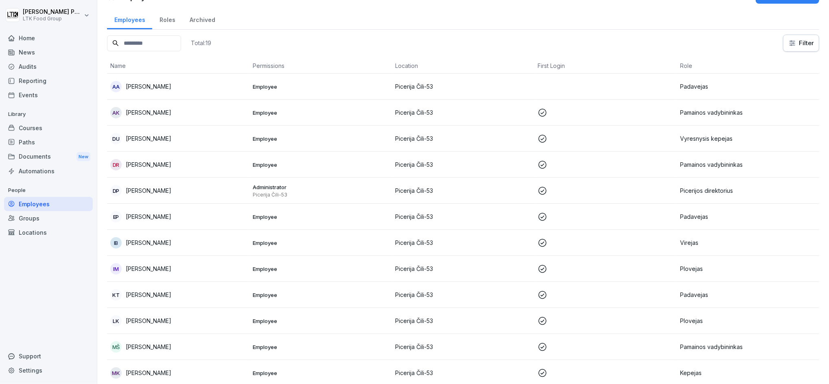
scroll to position [0, 0]
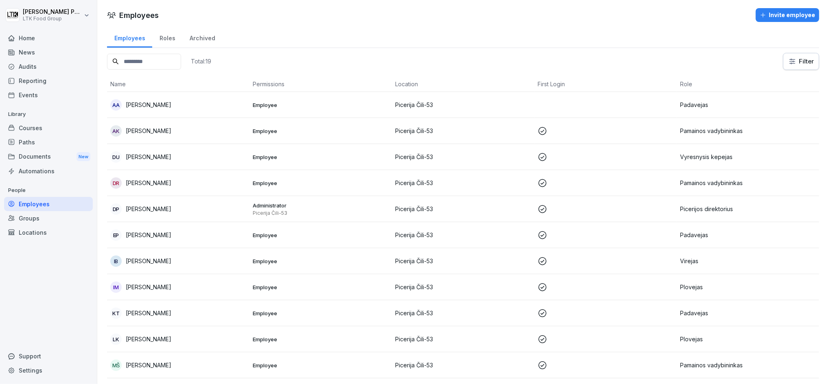
click at [55, 89] on div "Events" at bounding box center [48, 95] width 89 height 14
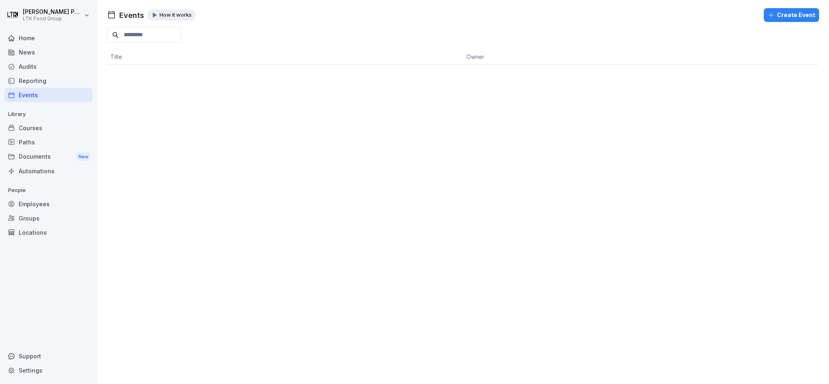
click at [49, 74] on div "Reporting" at bounding box center [48, 81] width 89 height 14
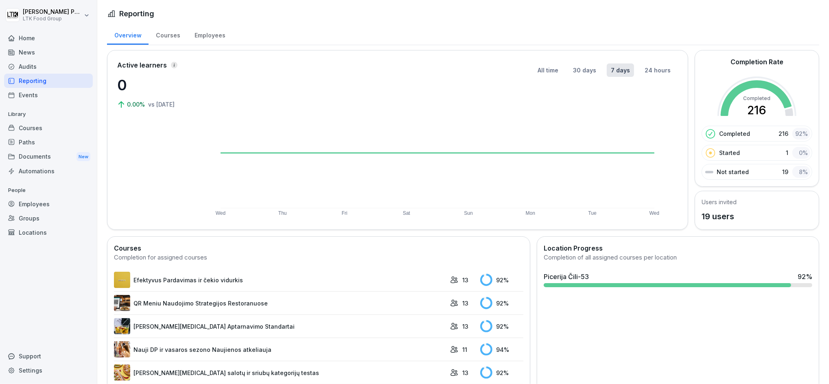
click at [41, 34] on div "Home" at bounding box center [48, 38] width 89 height 14
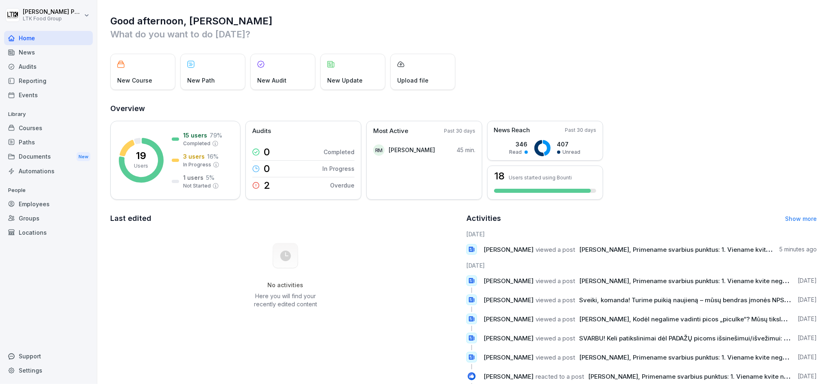
click at [43, 55] on div "News" at bounding box center [48, 52] width 89 height 14
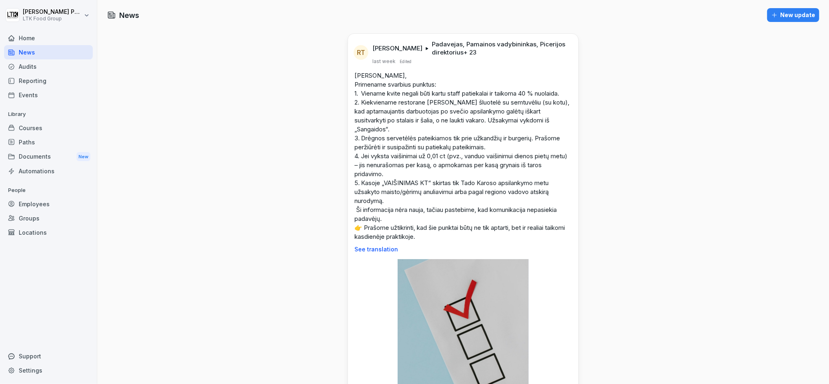
click at [72, 67] on div "Audits" at bounding box center [48, 66] width 89 height 14
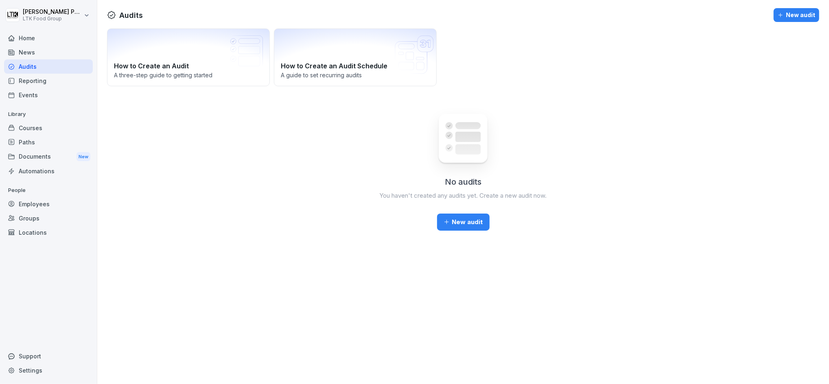
click at [70, 82] on div "Reporting" at bounding box center [48, 81] width 89 height 14
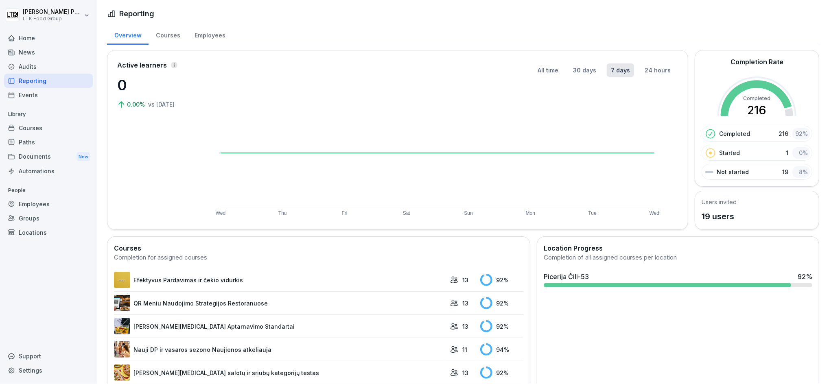
click at [50, 93] on div "Events" at bounding box center [48, 95] width 89 height 14
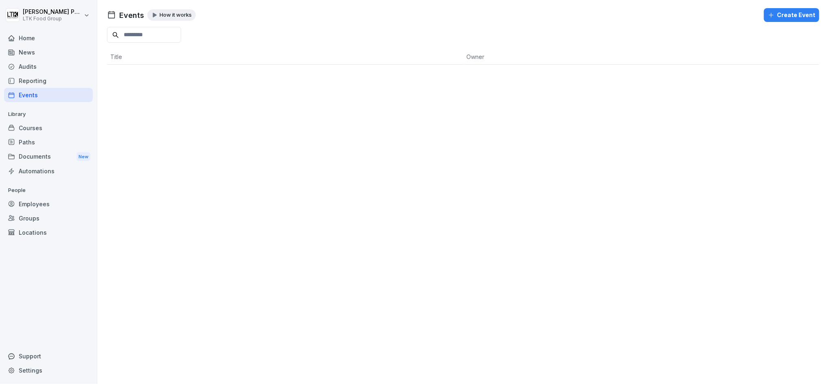
click at [48, 128] on div "Courses" at bounding box center [48, 128] width 89 height 14
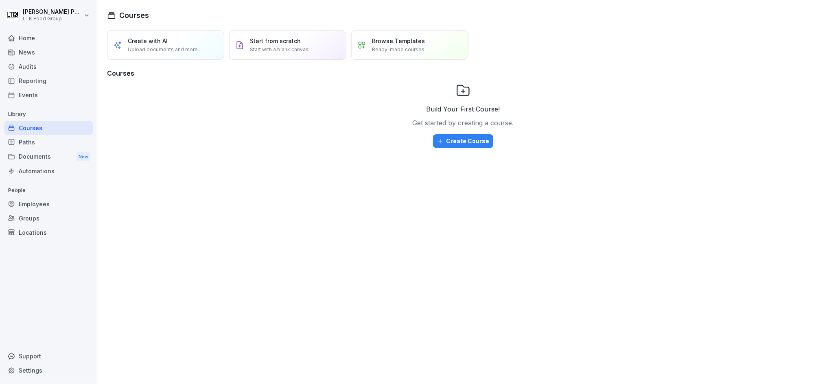
click at [50, 142] on div "Paths" at bounding box center [48, 142] width 89 height 14
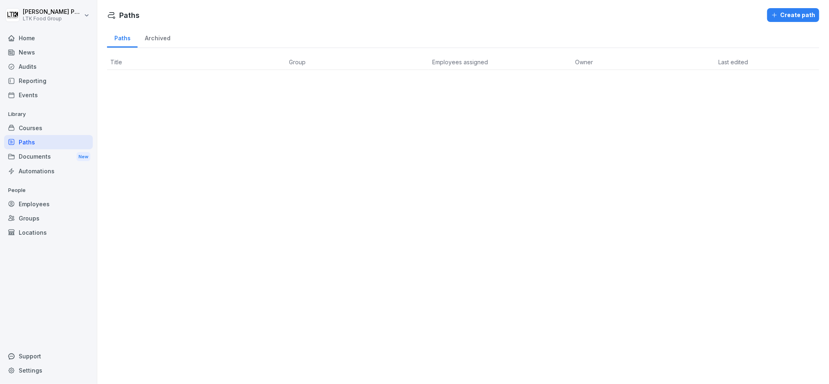
click at [53, 159] on div "Documents New" at bounding box center [48, 156] width 89 height 15
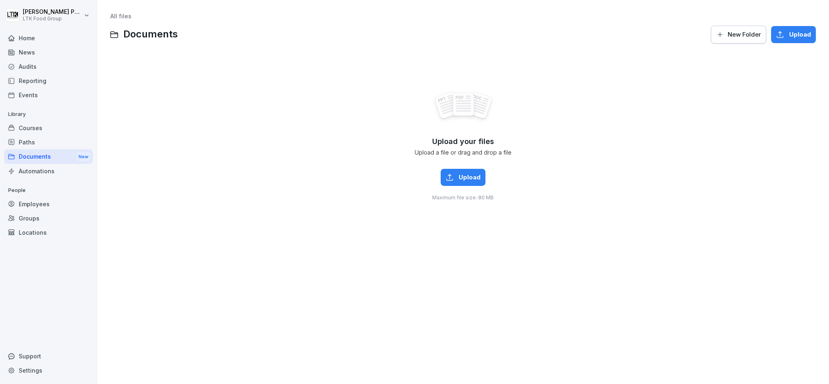
click at [44, 167] on div "Automations" at bounding box center [48, 171] width 89 height 14
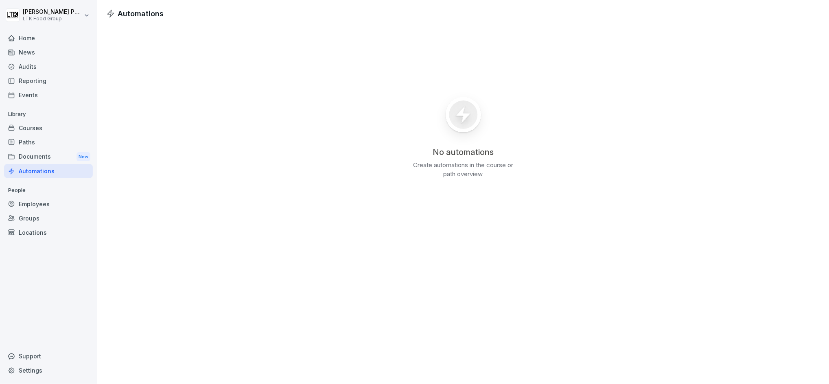
click at [59, 201] on div "Employees" at bounding box center [48, 204] width 89 height 14
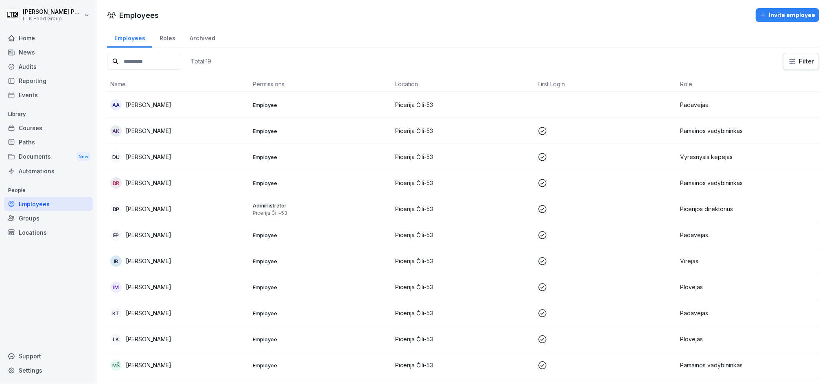
click at [57, 218] on div "Groups" at bounding box center [48, 218] width 89 height 14
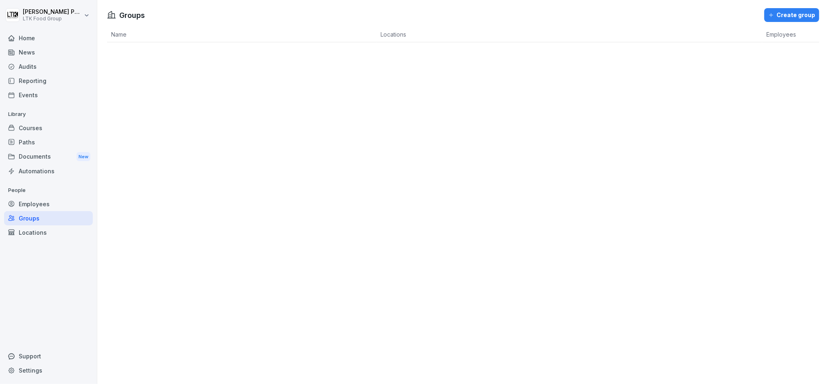
click at [63, 230] on div "Locations" at bounding box center [48, 232] width 89 height 14
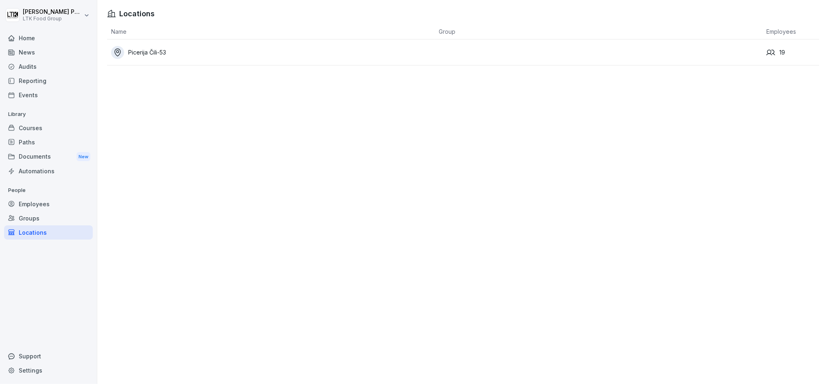
click at [31, 37] on div "Home" at bounding box center [48, 38] width 89 height 14
